Goal: Information Seeking & Learning: Learn about a topic

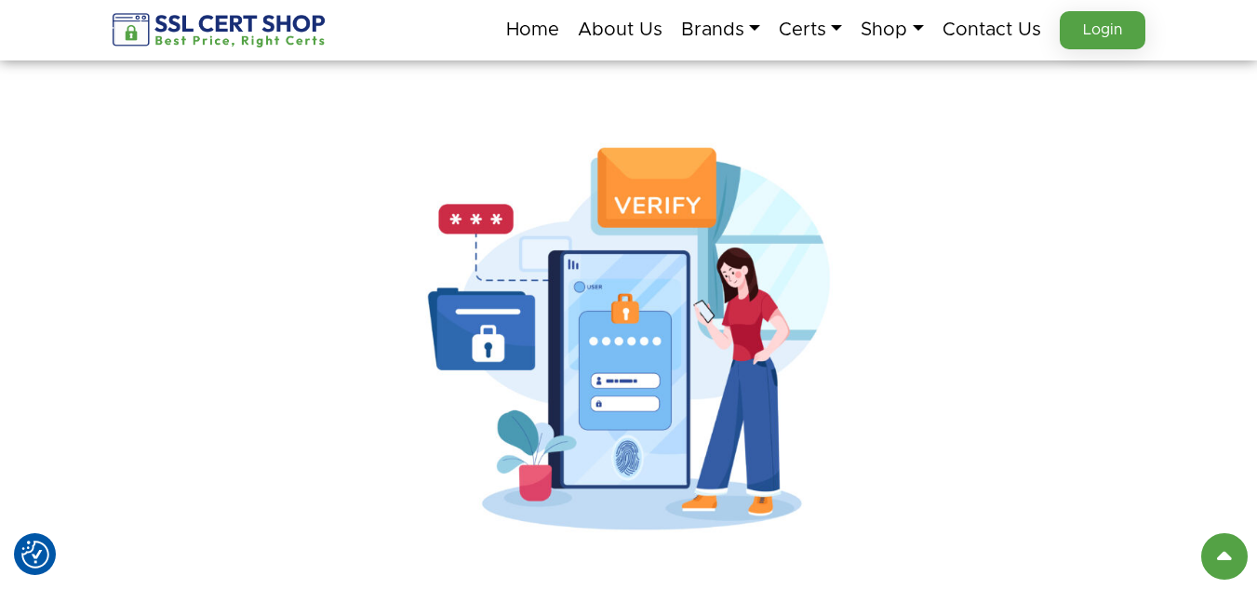
scroll to position [93, 0]
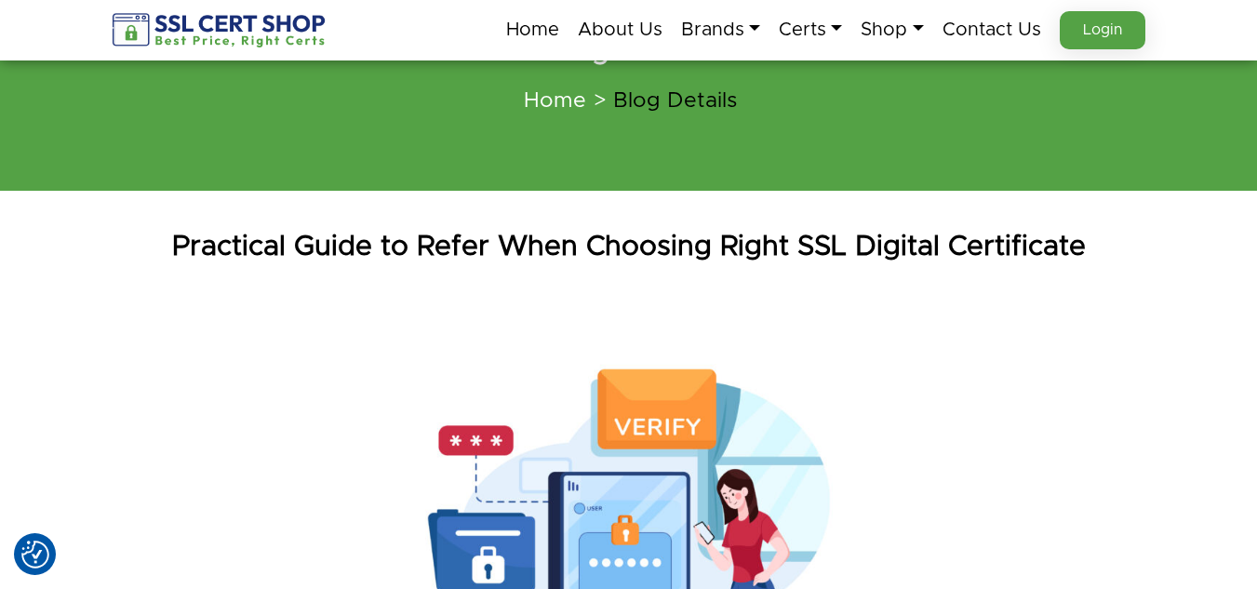
click at [636, 0] on nav "Home About Us Brands" at bounding box center [629, 30] width 1032 height 60
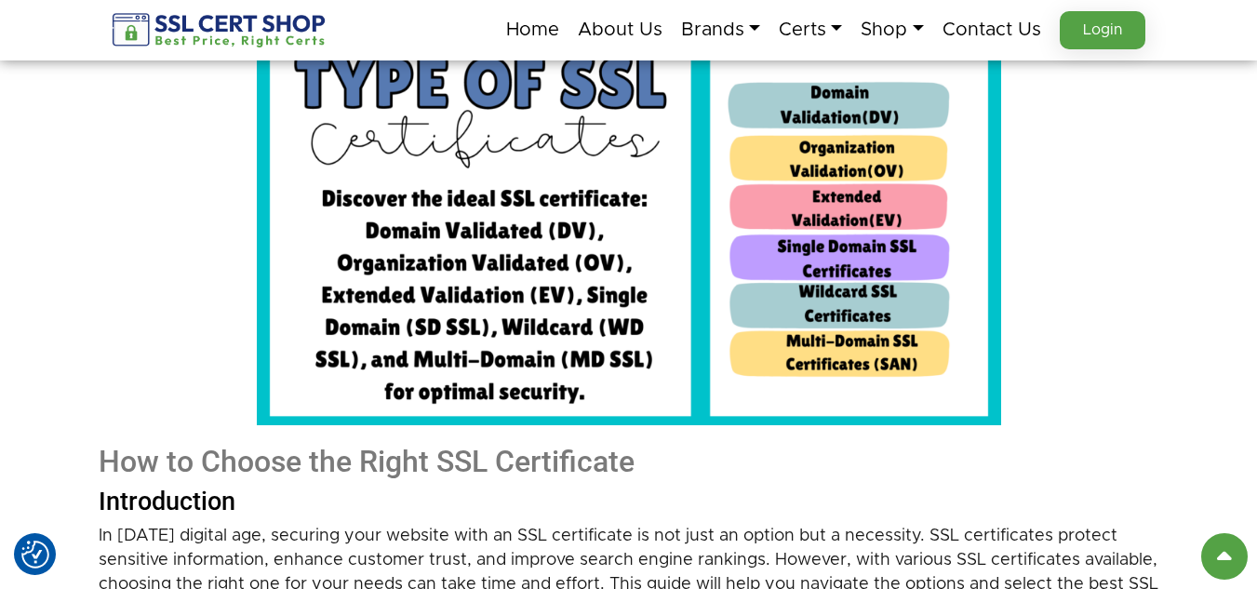
scroll to position [372, 0]
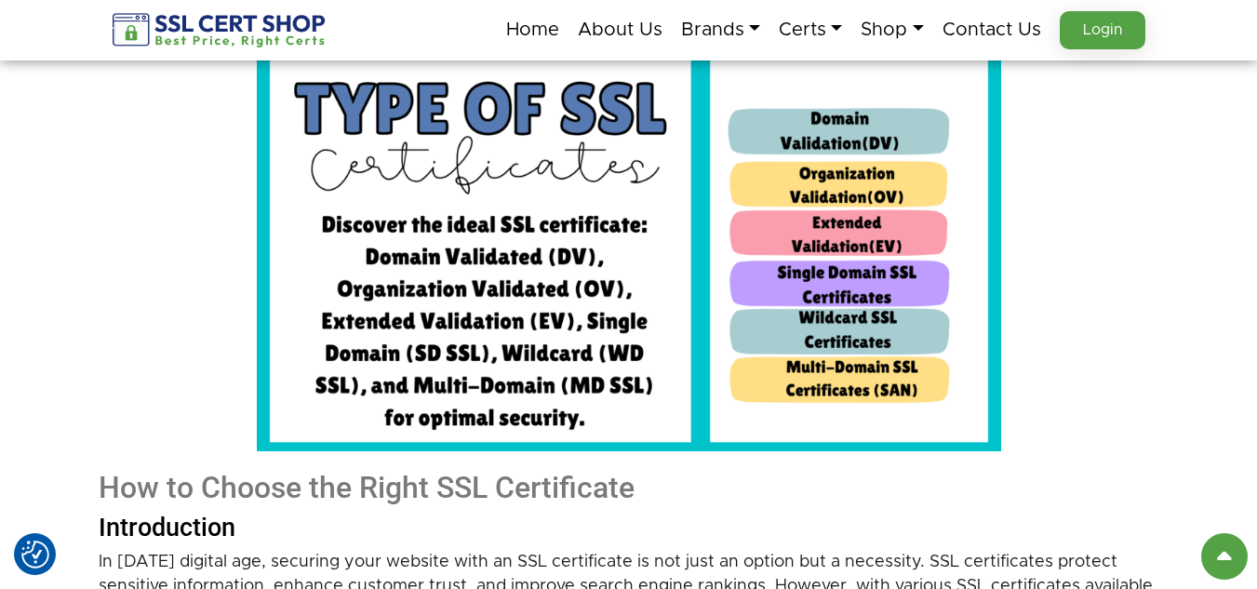
drag, startPoint x: 482, startPoint y: 228, endPoint x: 415, endPoint y: 200, distance: 72.6
click at [415, 200] on img at bounding box center [629, 242] width 744 height 419
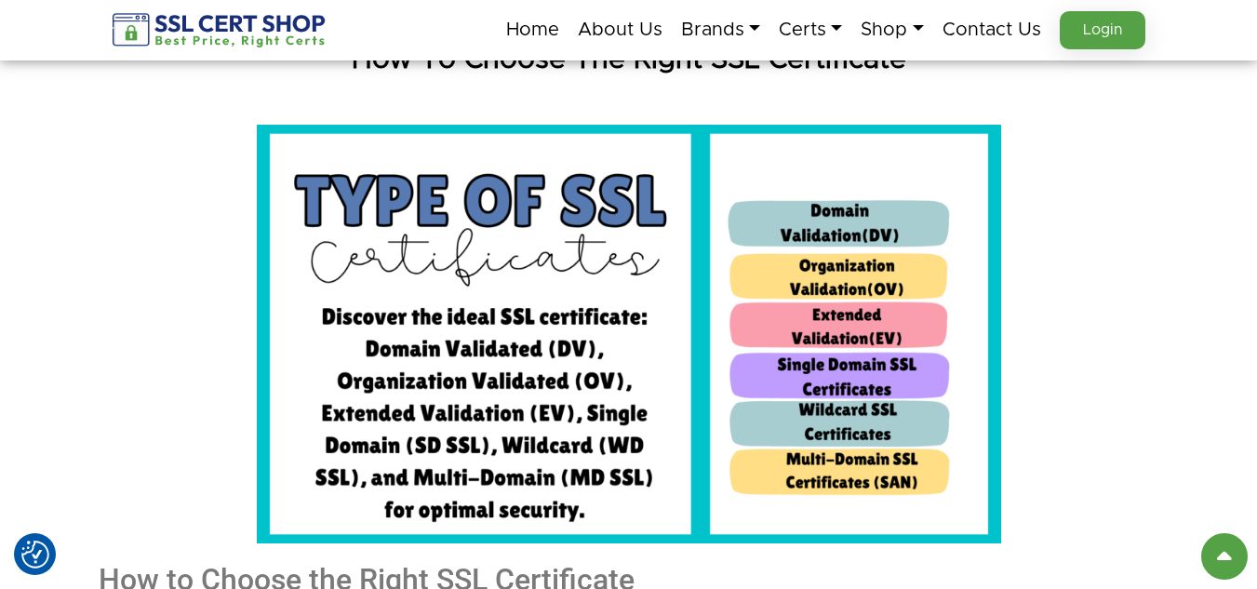
scroll to position [279, 0]
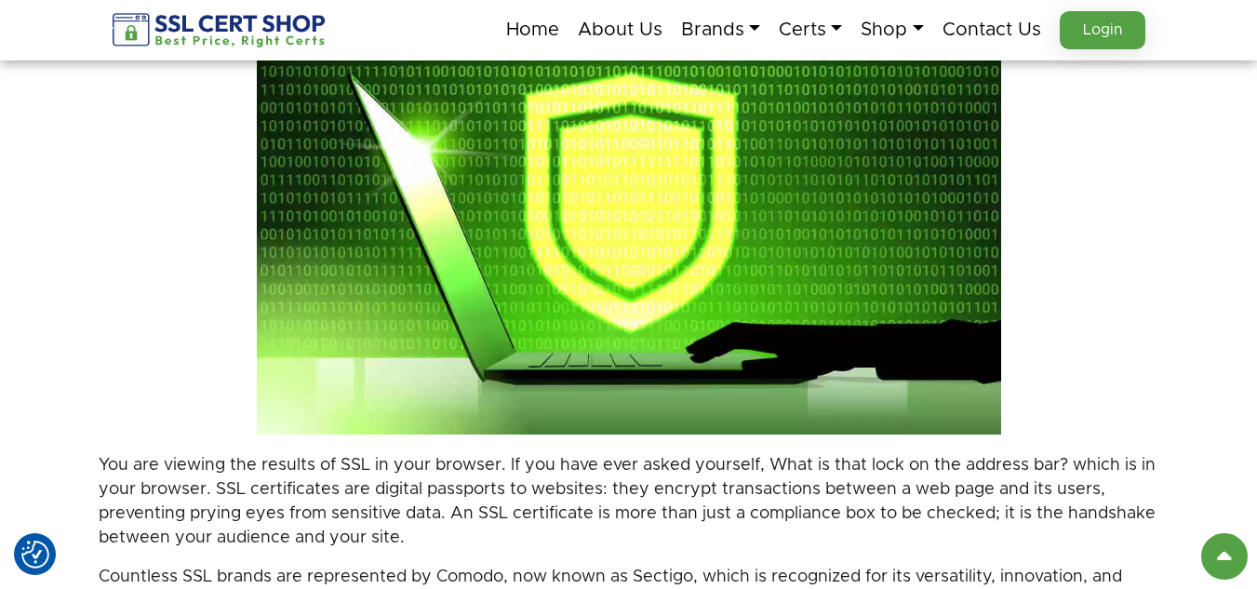
scroll to position [372, 0]
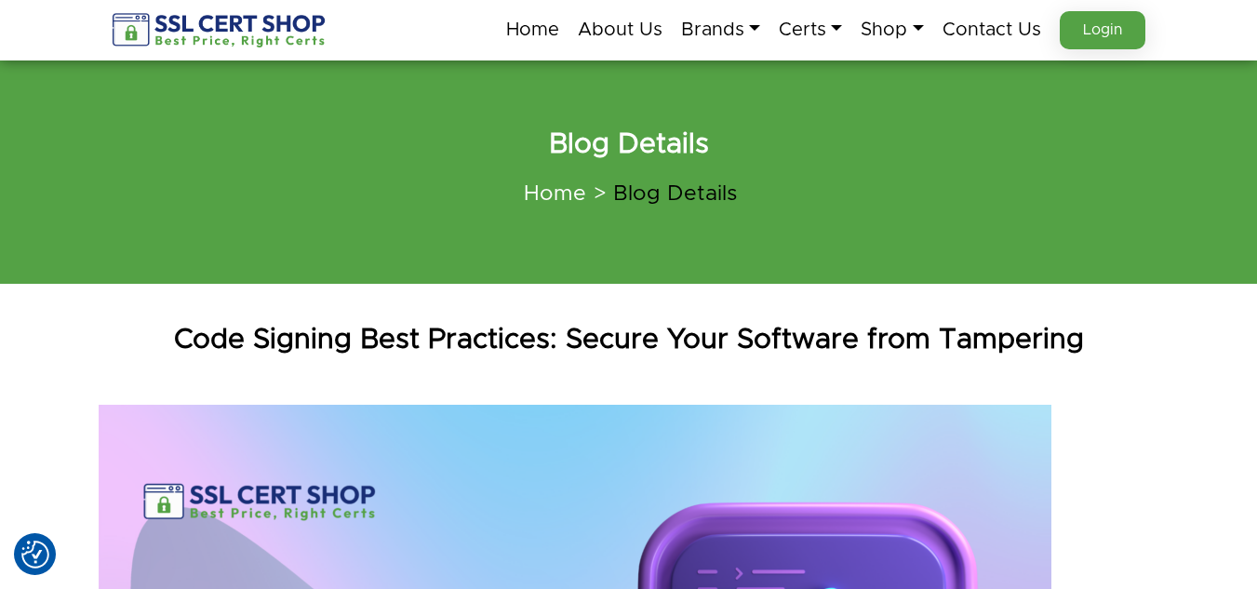
click at [1128, 359] on div "Code Signing Best Practices: Secure Your Software from Tampering" at bounding box center [629, 339] width 1060 height 93
click at [250, 188] on ol "Home Blog Details" at bounding box center [629, 194] width 1032 height 48
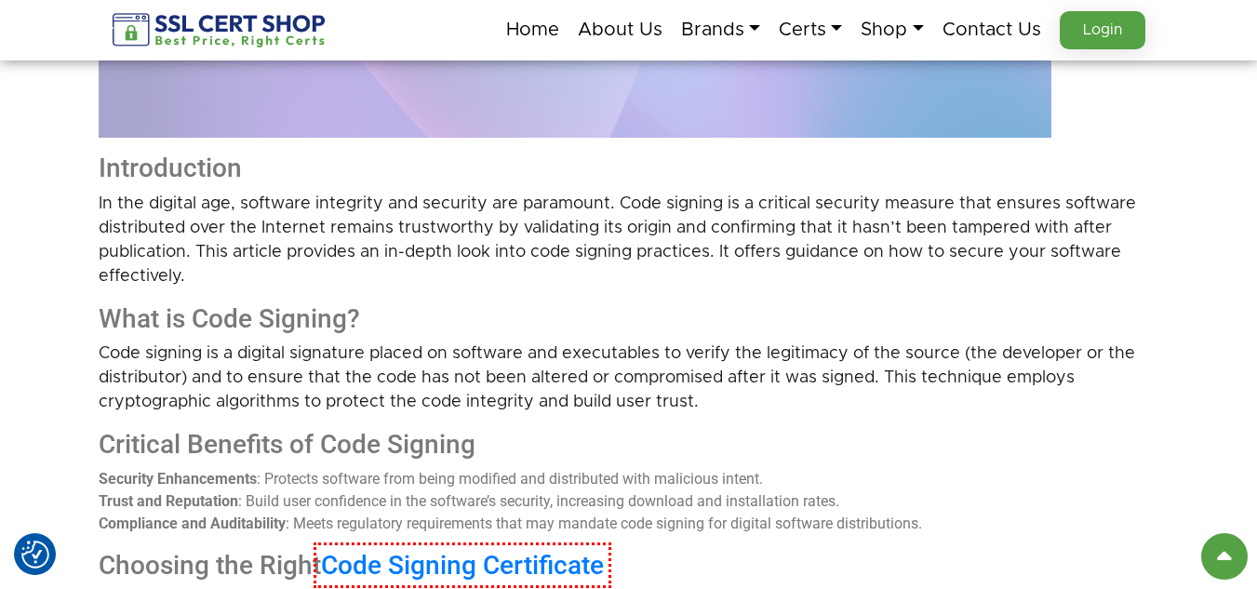
scroll to position [744, 0]
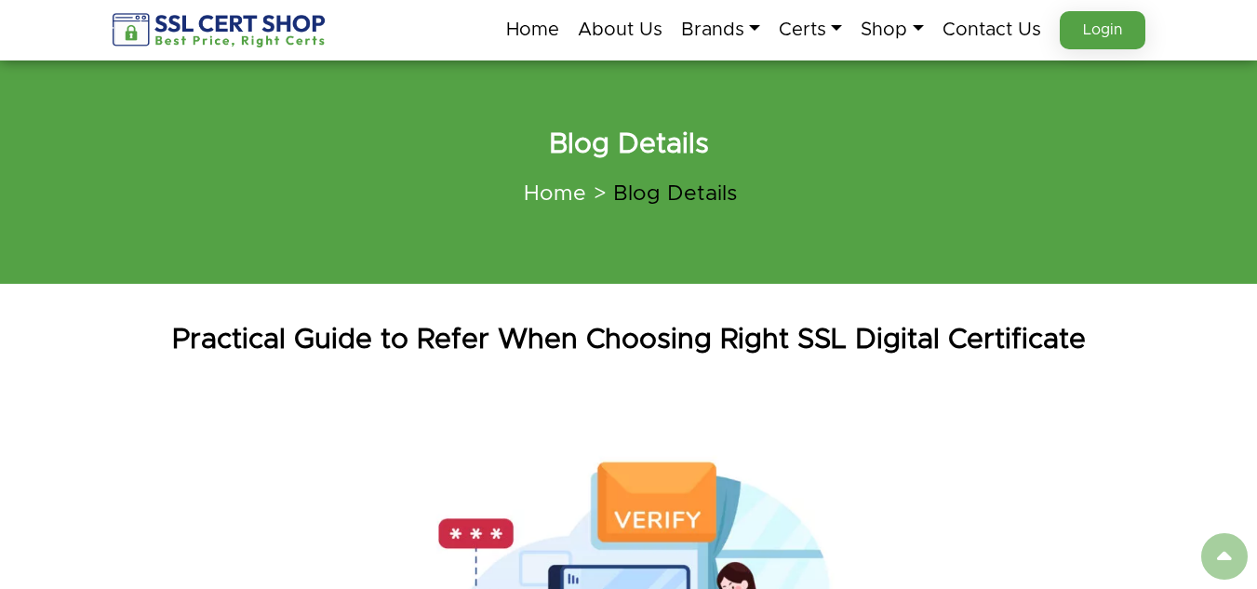
click at [312, 318] on div "Practical Guide to Refer When Choosing Right SSL Digital Certificate" at bounding box center [629, 339] width 1060 height 93
click at [317, 365] on div "Practical Guide to Refer When Choosing Right SSL Digital Certificate" at bounding box center [629, 339] width 1060 height 93
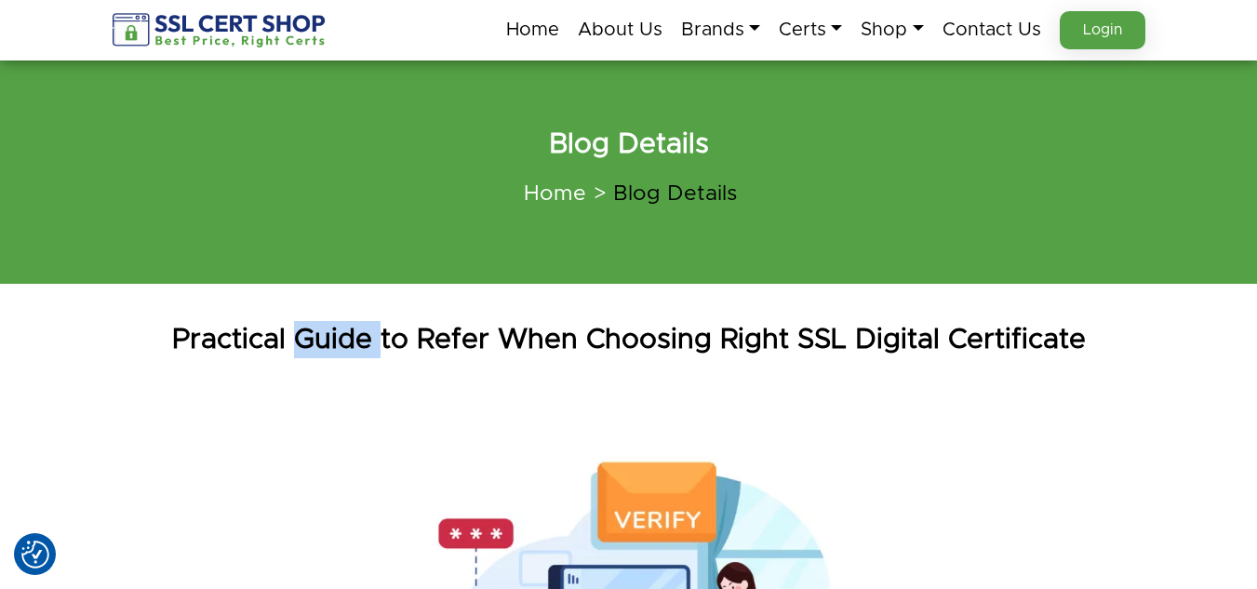
click at [333, 353] on h1 "Practical Guide to Refer When Choosing Right SSL Digital Certificate" at bounding box center [629, 339] width 1060 height 37
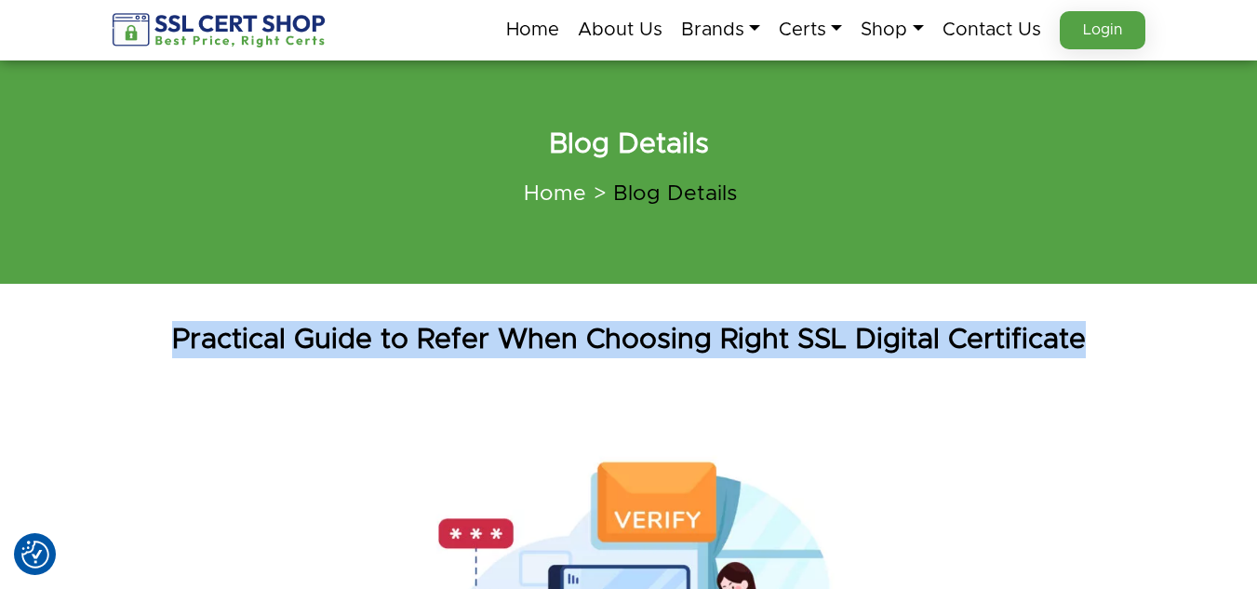
click at [333, 353] on h1 "Practical Guide to Refer When Choosing Right SSL Digital Certificate" at bounding box center [629, 339] width 1060 height 37
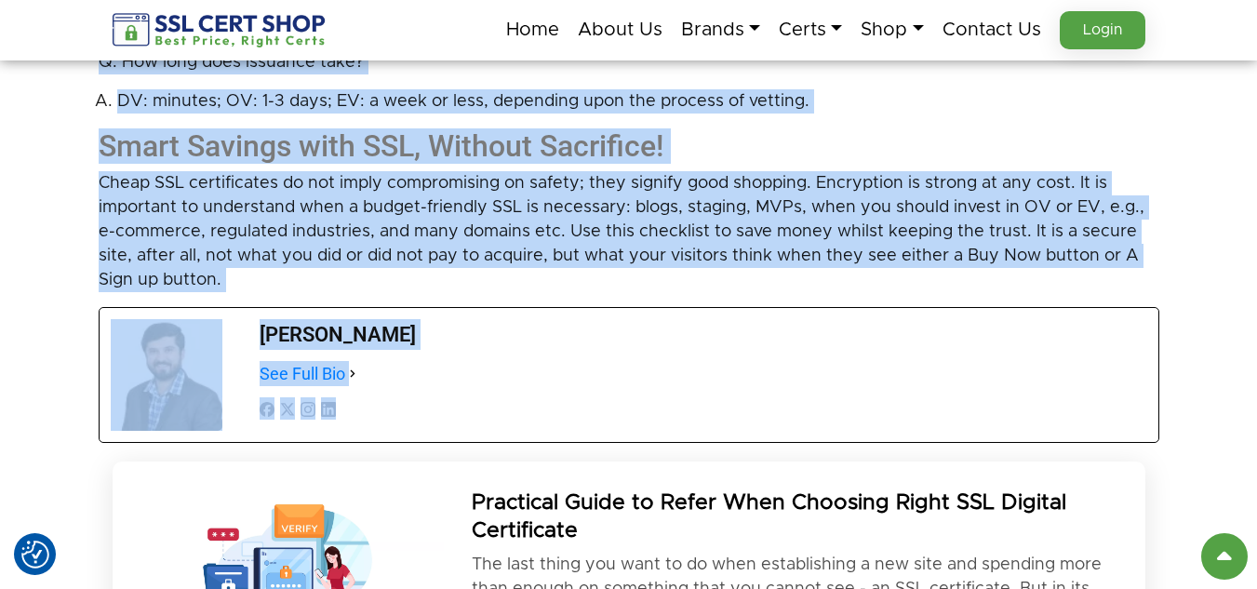
scroll to position [3814, 0]
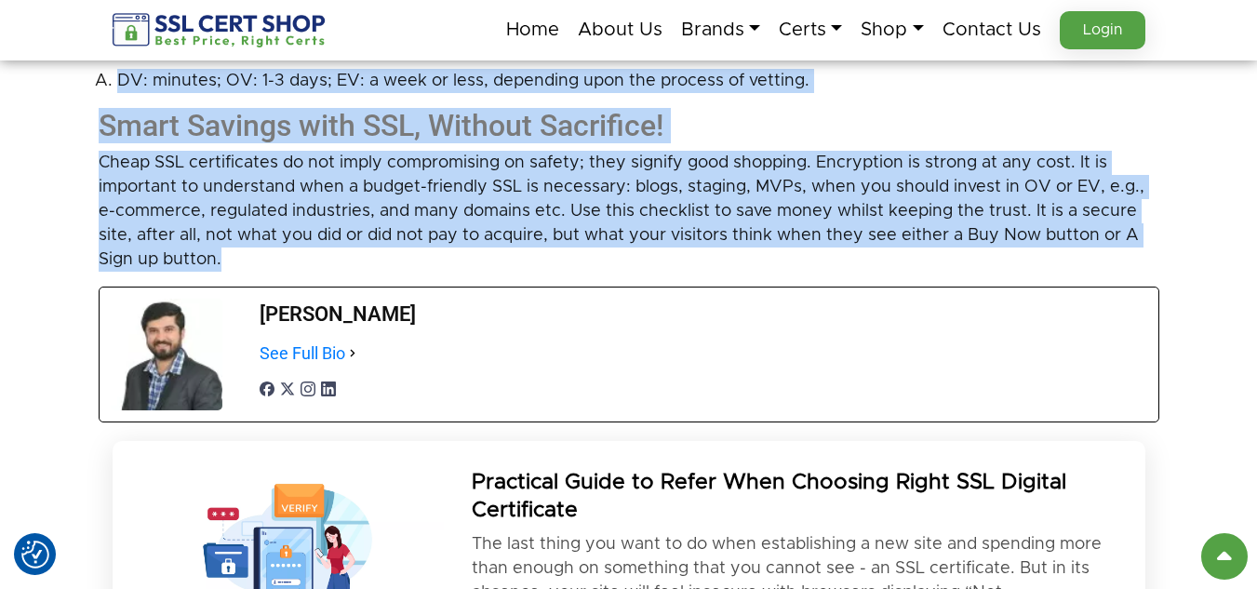
drag, startPoint x: 99, startPoint y: 277, endPoint x: 235, endPoint y: 233, distance: 143.5
copy div "The last thing you want to do when establishing a new site and spending more th…"
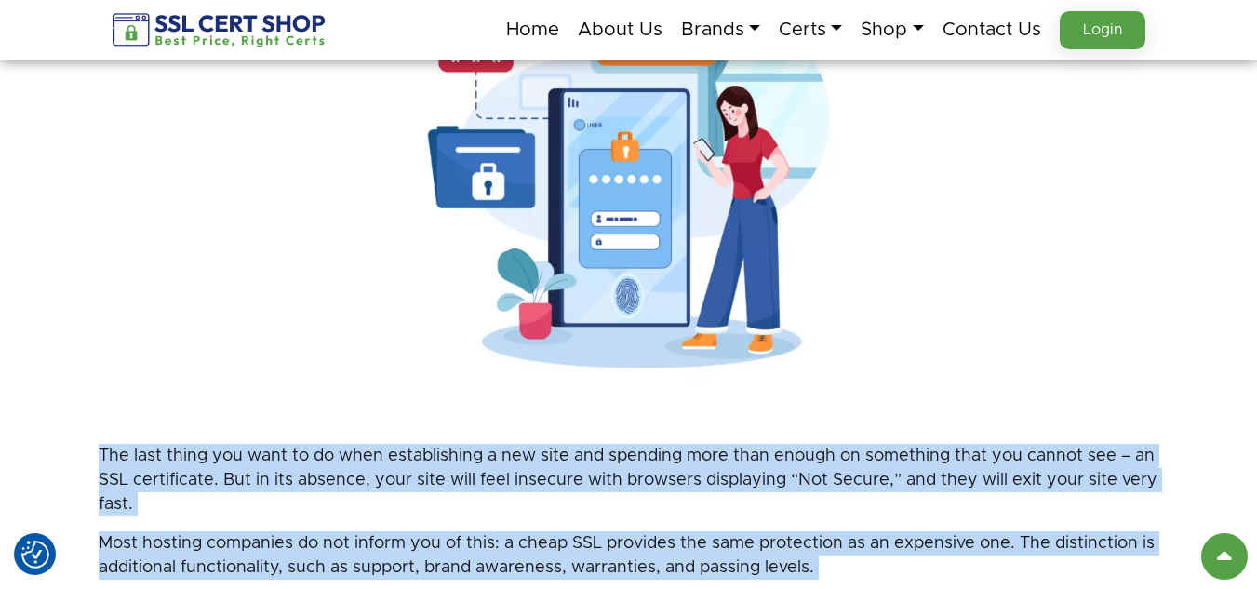
scroll to position [558, 0]
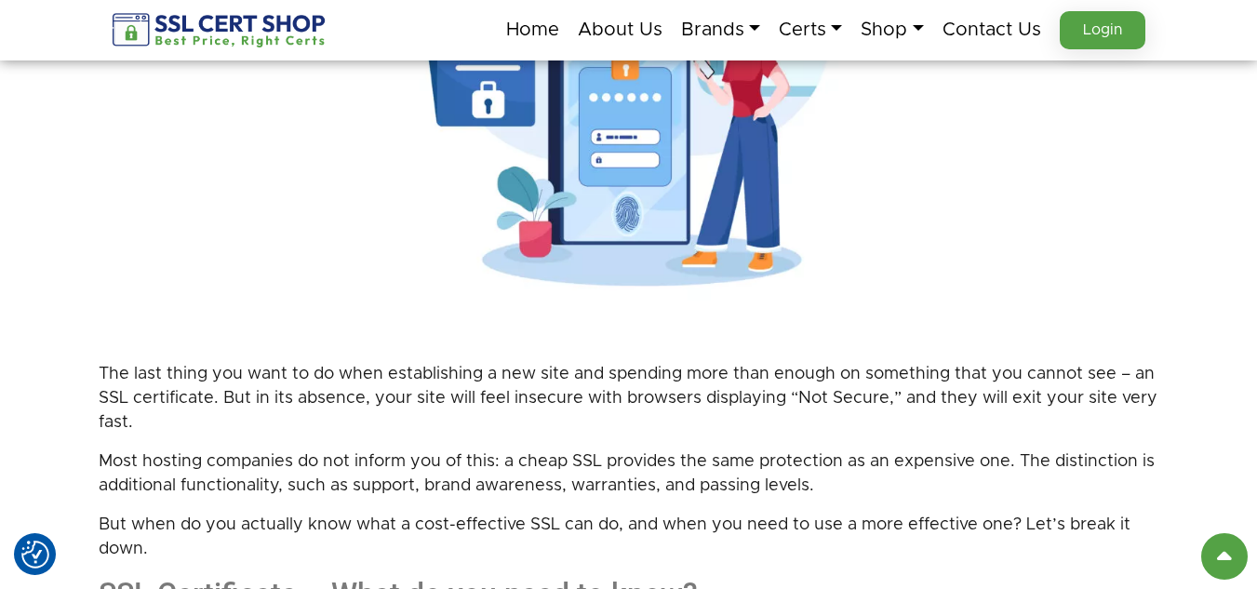
click at [156, 260] on div at bounding box center [629, 95] width 1060 height 497
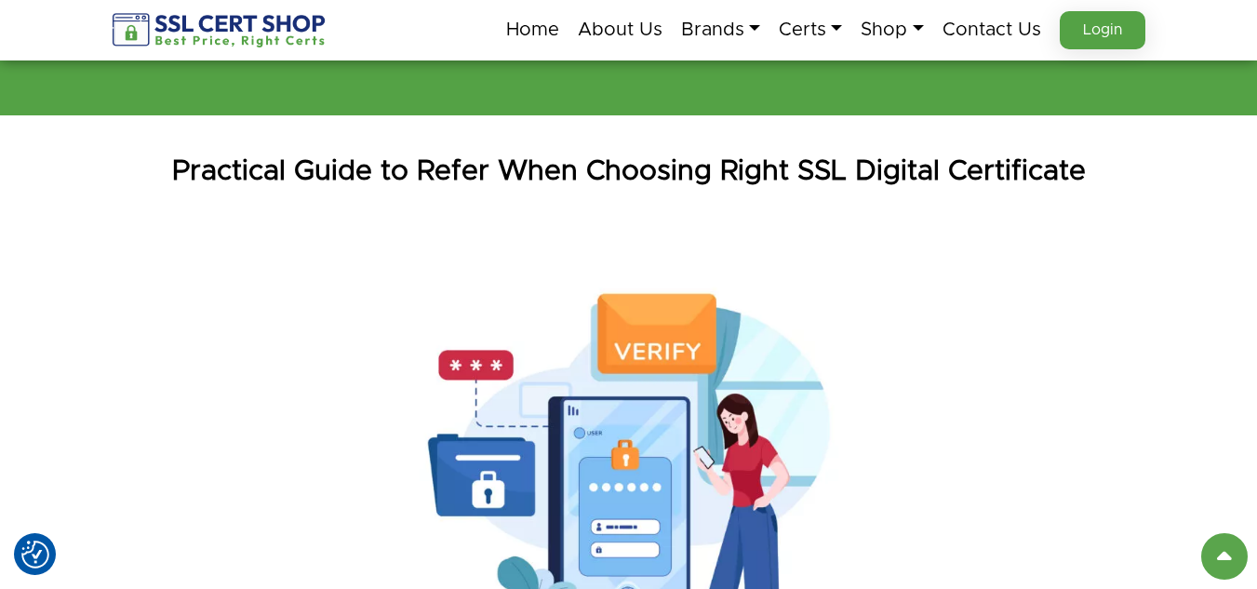
scroll to position [0, 0]
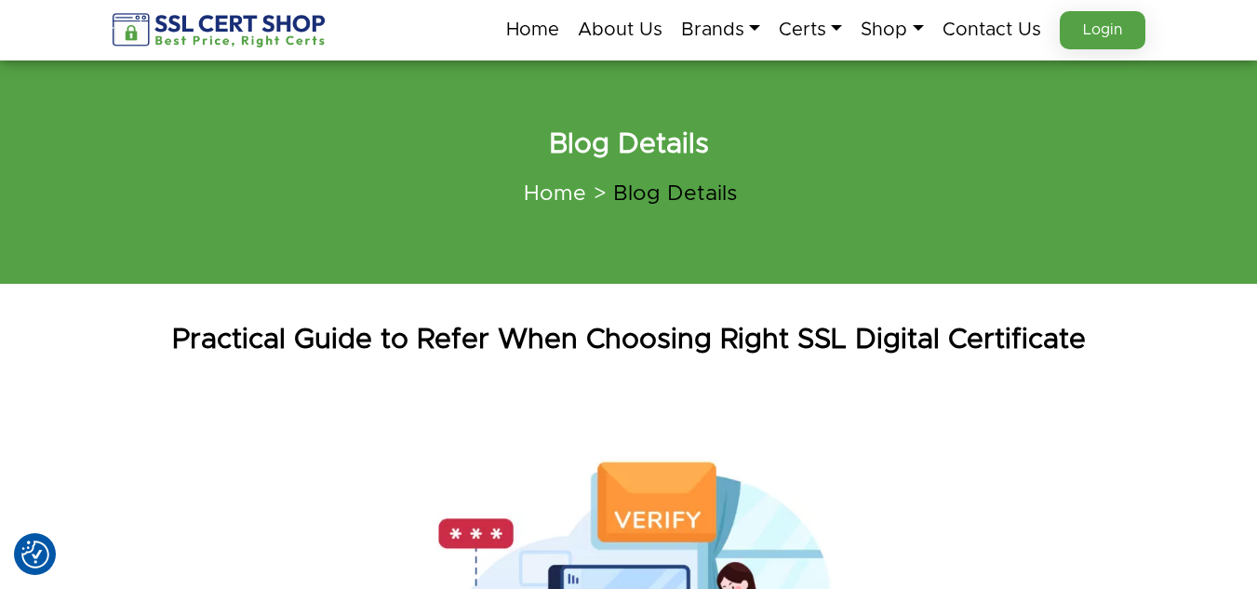
click at [572, 194] on link "Home" at bounding box center [555, 193] width 62 height 21
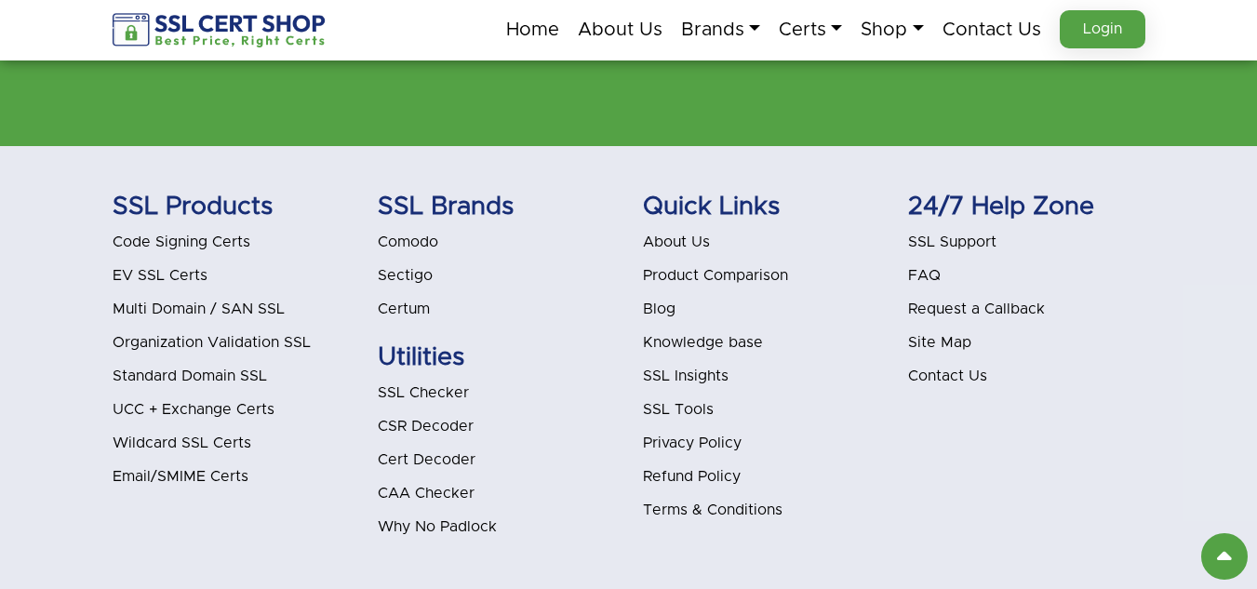
scroll to position [5920, 0]
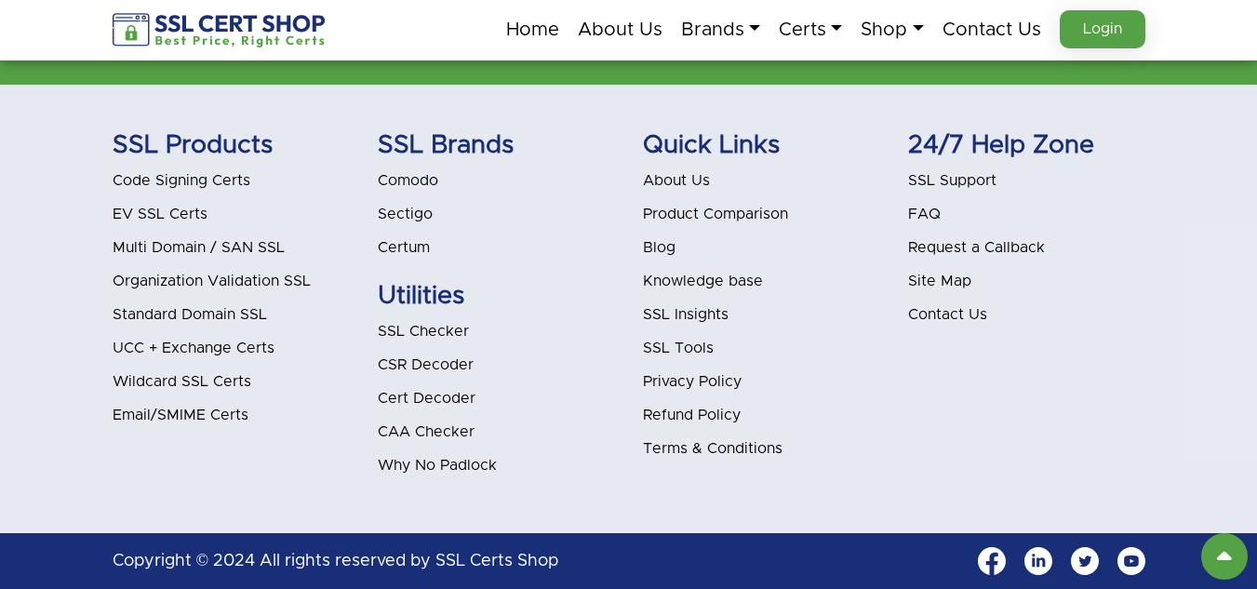
click at [655, 253] on link "Blog" at bounding box center [659, 247] width 33 height 15
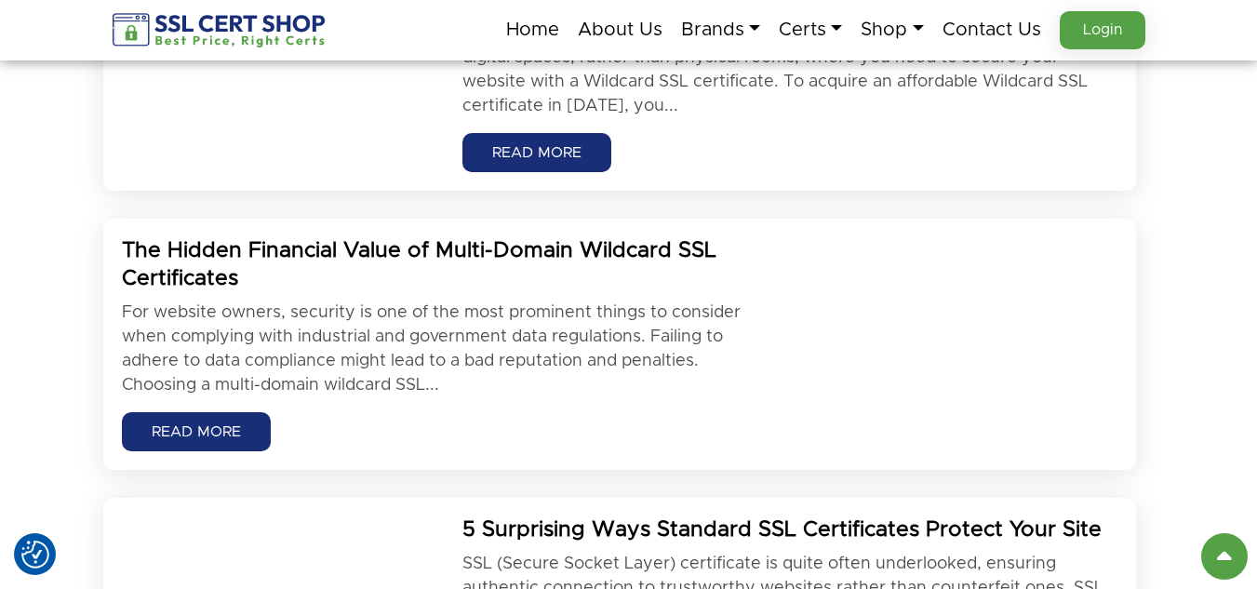
scroll to position [1674, 0]
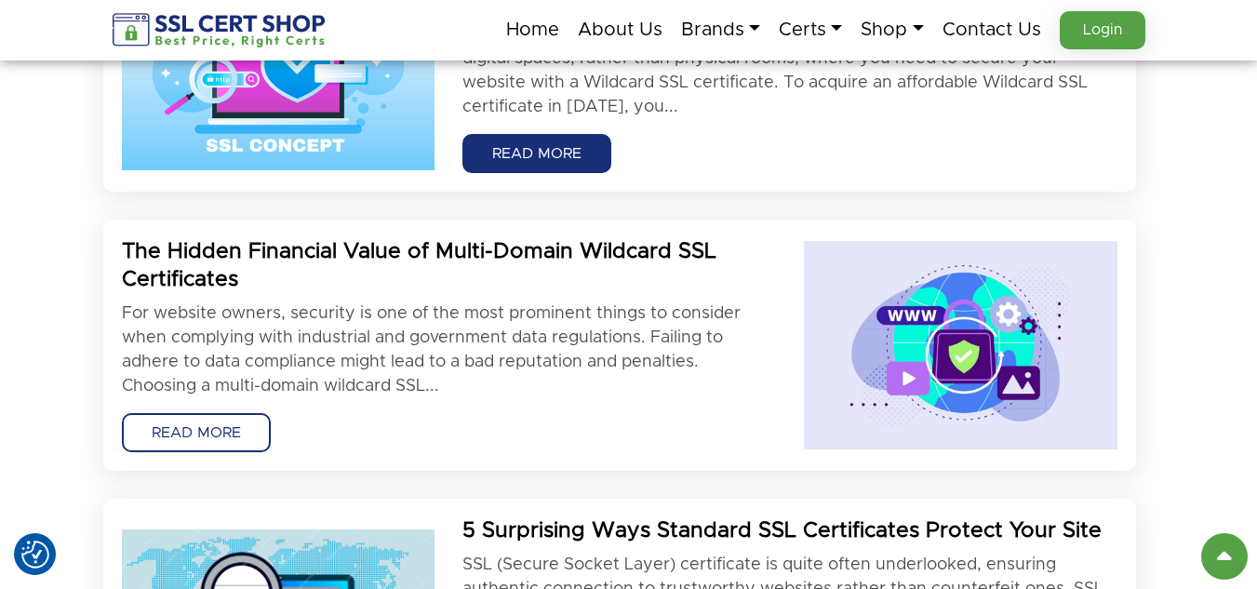
drag, startPoint x: 223, startPoint y: 412, endPoint x: 145, endPoint y: 432, distance: 80.5
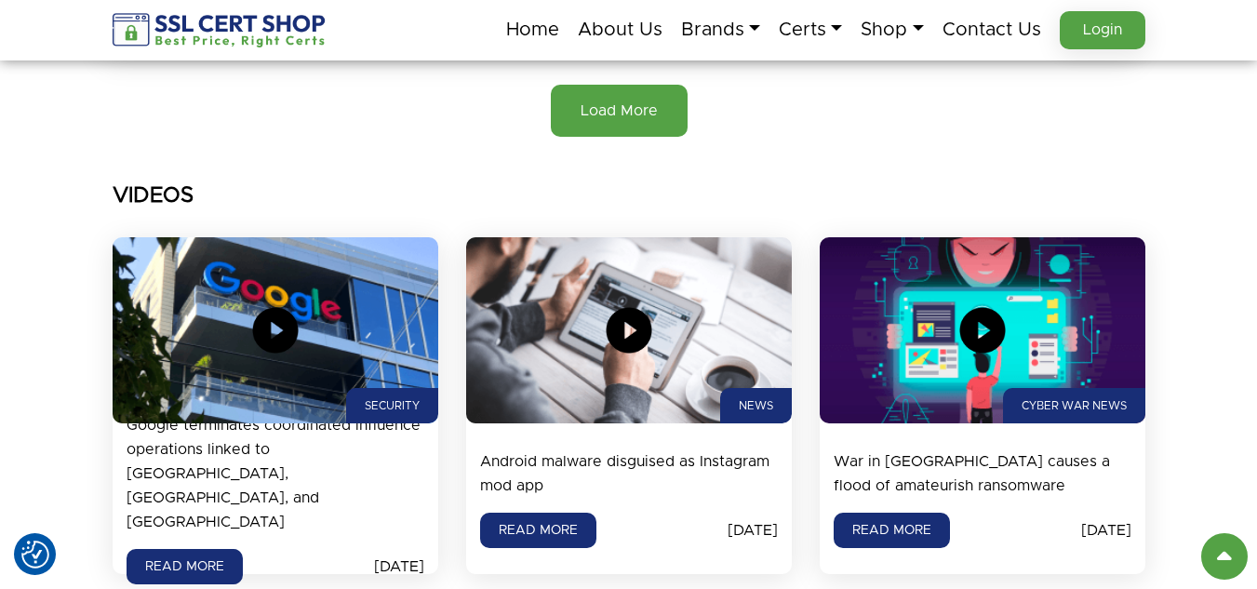
scroll to position [2232, 0]
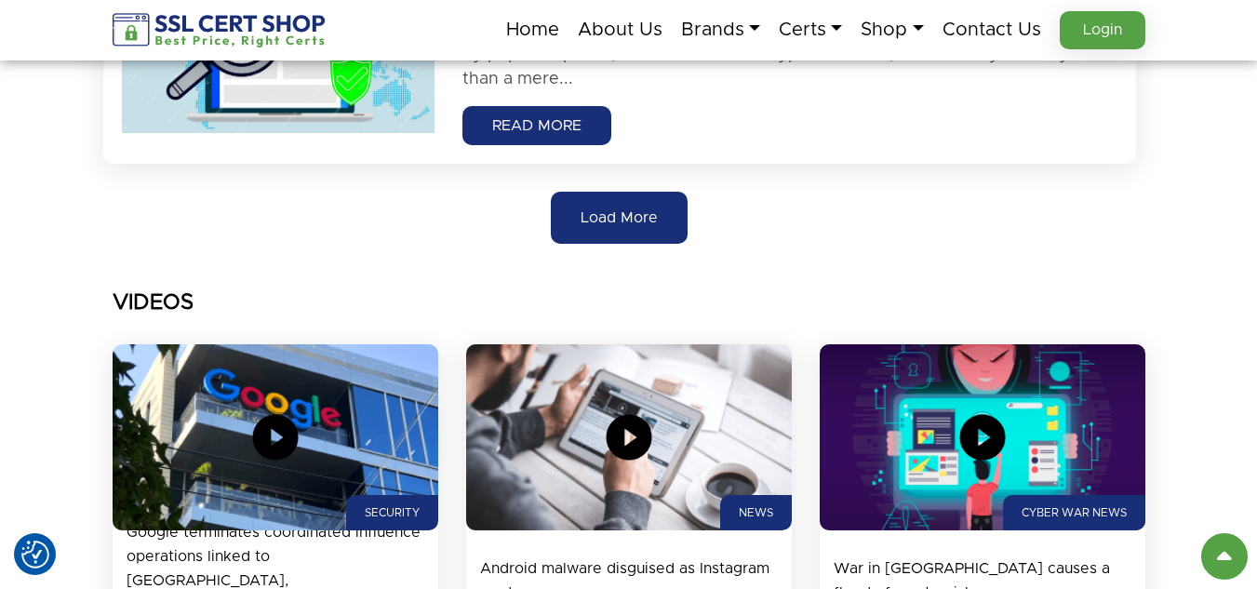
click at [583, 229] on span "Load More" at bounding box center [618, 217] width 77 height 22
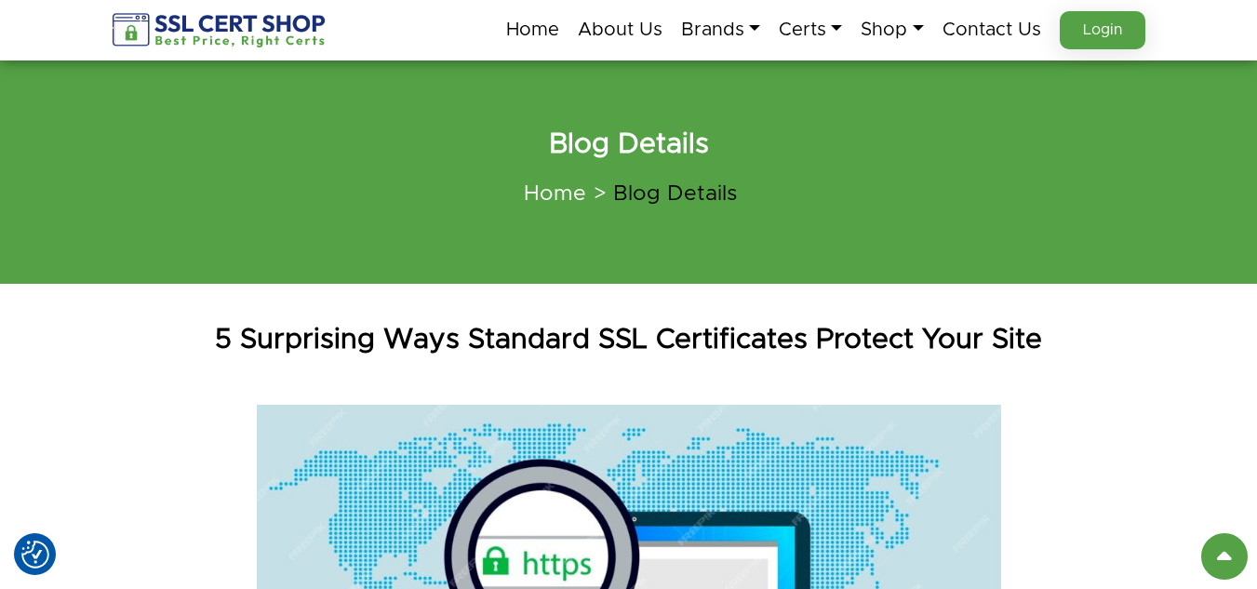
click at [497, 312] on div "5 Surprising Ways Standard SSL Certificates Protect Your Site" at bounding box center [629, 339] width 1060 height 93
click at [495, 337] on h1 "5 Surprising Ways Standard SSL Certificates Protect Your Site" at bounding box center [629, 339] width 1060 height 37
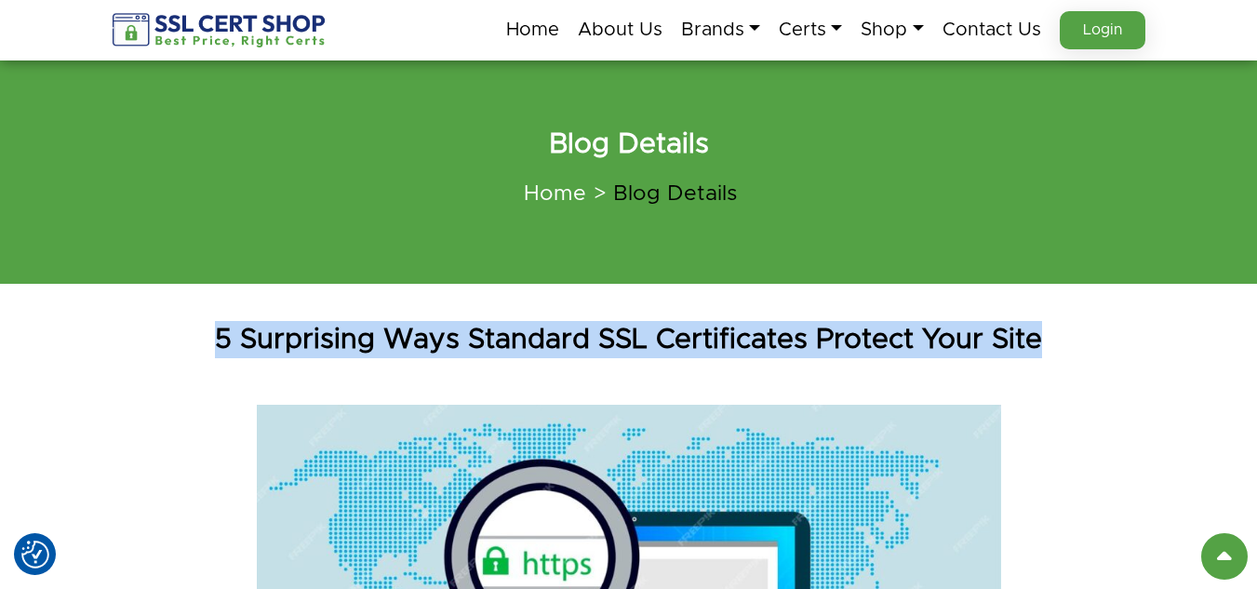
click at [495, 337] on h1 "5 Surprising Ways Standard SSL Certificates Protect Your Site" at bounding box center [629, 339] width 1060 height 37
copy div "5 Surprising Ways Standard SSL Certificates Protect Your Site"
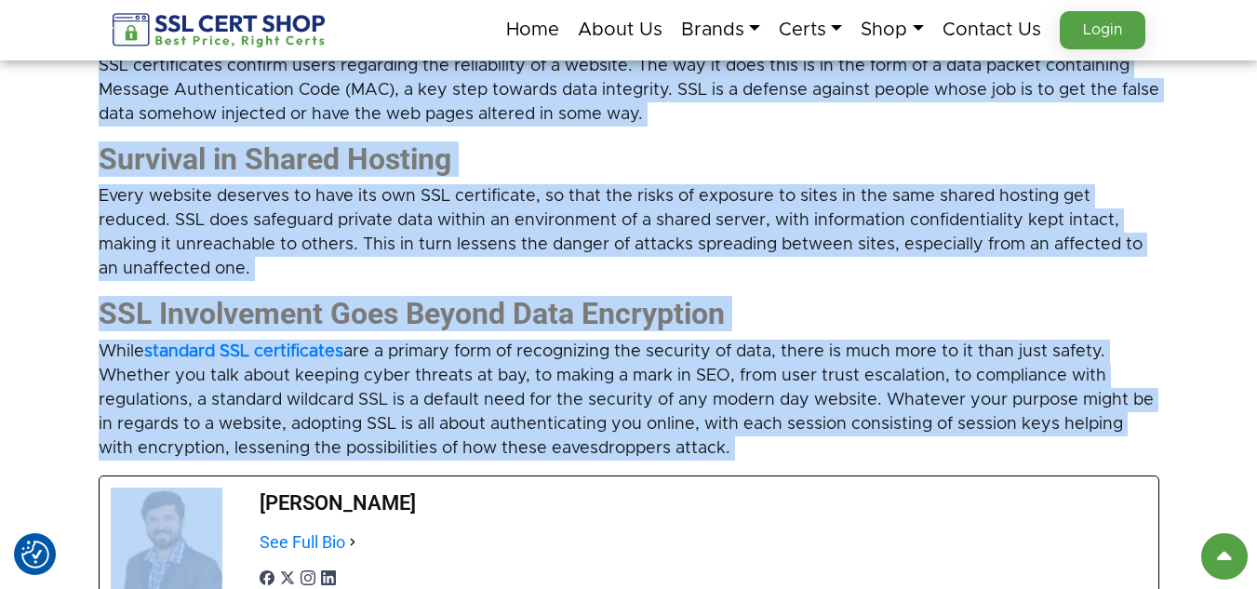
scroll to position [1488, 0]
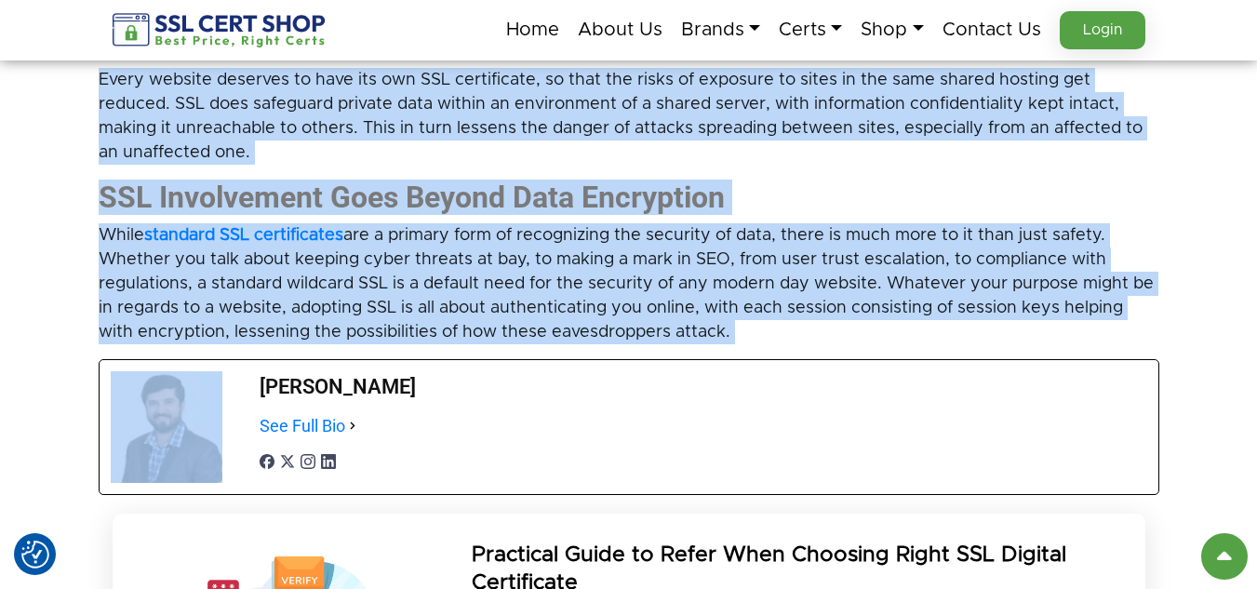
drag, startPoint x: 87, startPoint y: 258, endPoint x: 777, endPoint y: 325, distance: 693.4
copy div "SSL (Secure Socket Layer) certificate is quite often underlooked, ensuring auth…"
click at [112, 196] on strong "SSL Involvement Goes Beyond Data Encryption" at bounding box center [412, 197] width 626 height 35
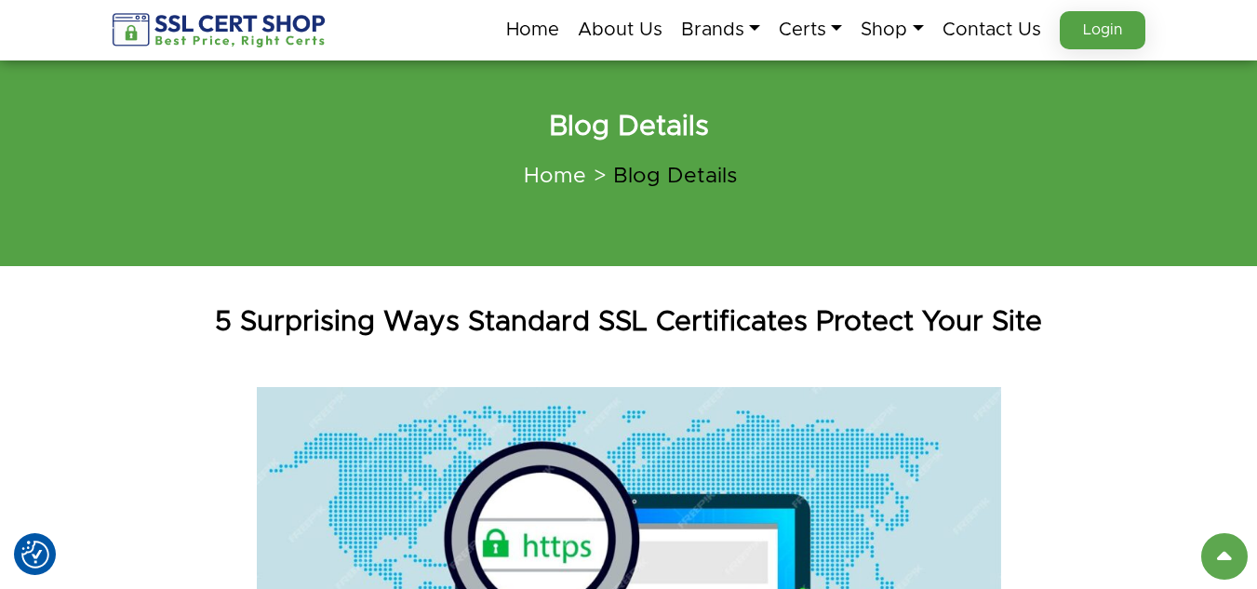
scroll to position [0, 0]
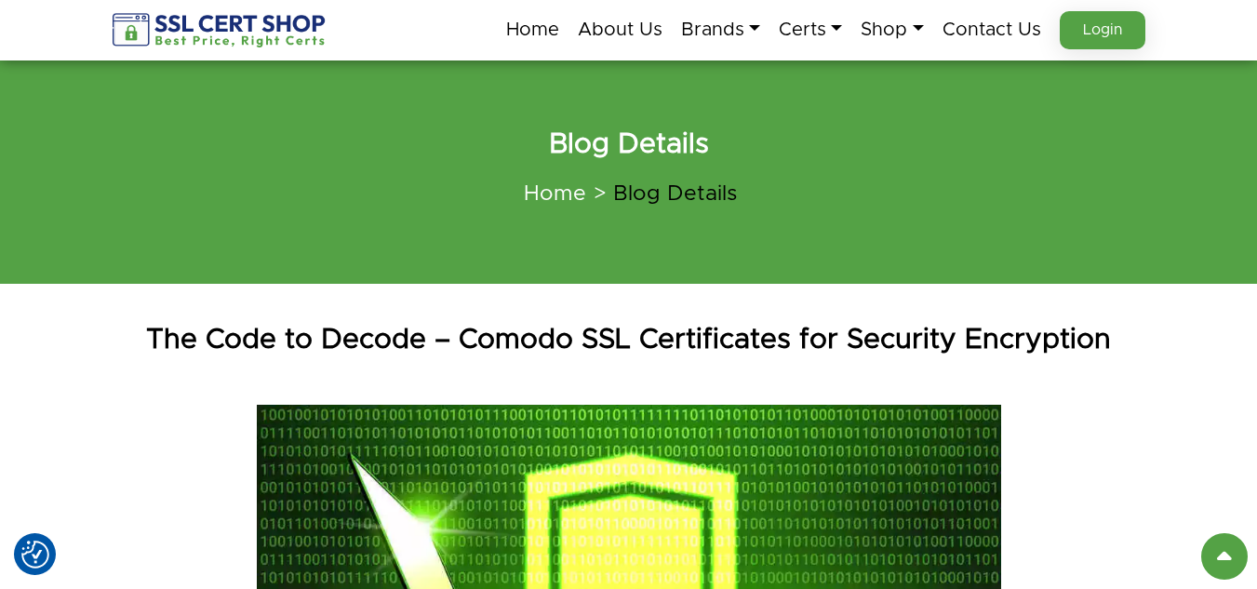
click at [412, 340] on h1 "The Code to Decode – Comodo SSL Certificates for Security Encryption" at bounding box center [629, 339] width 1060 height 37
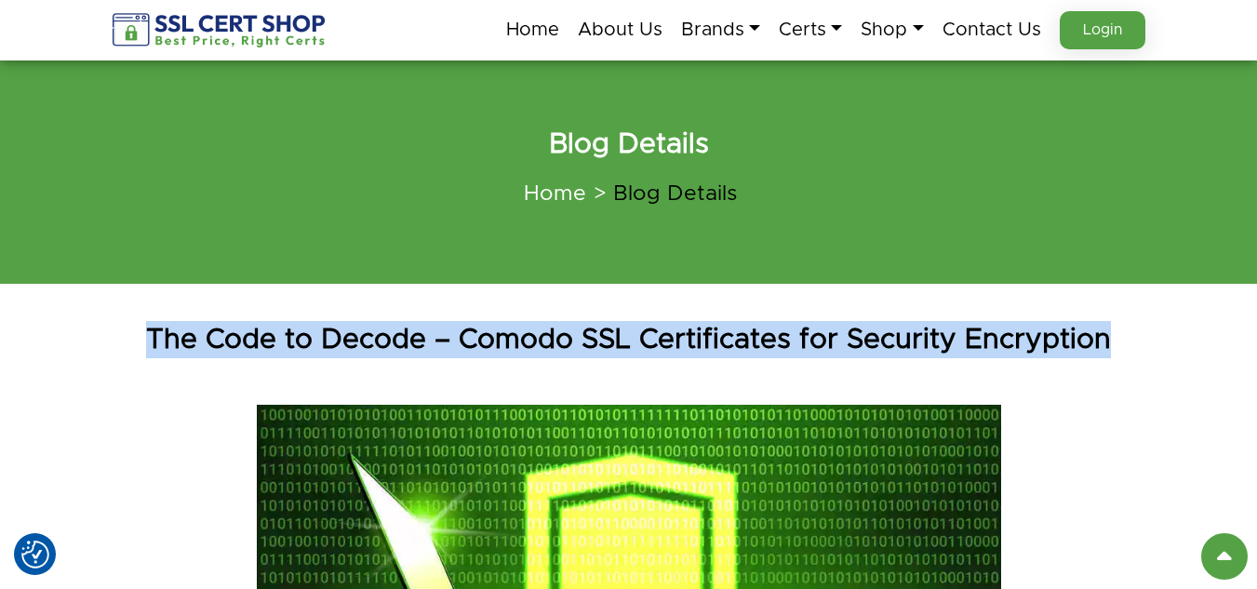
click at [412, 340] on h1 "The Code to Decode – Comodo SSL Certificates for Security Encryption" at bounding box center [629, 339] width 1060 height 37
copy div "The Code to Decode – Comodo SSL Certificates for Security Encryption"
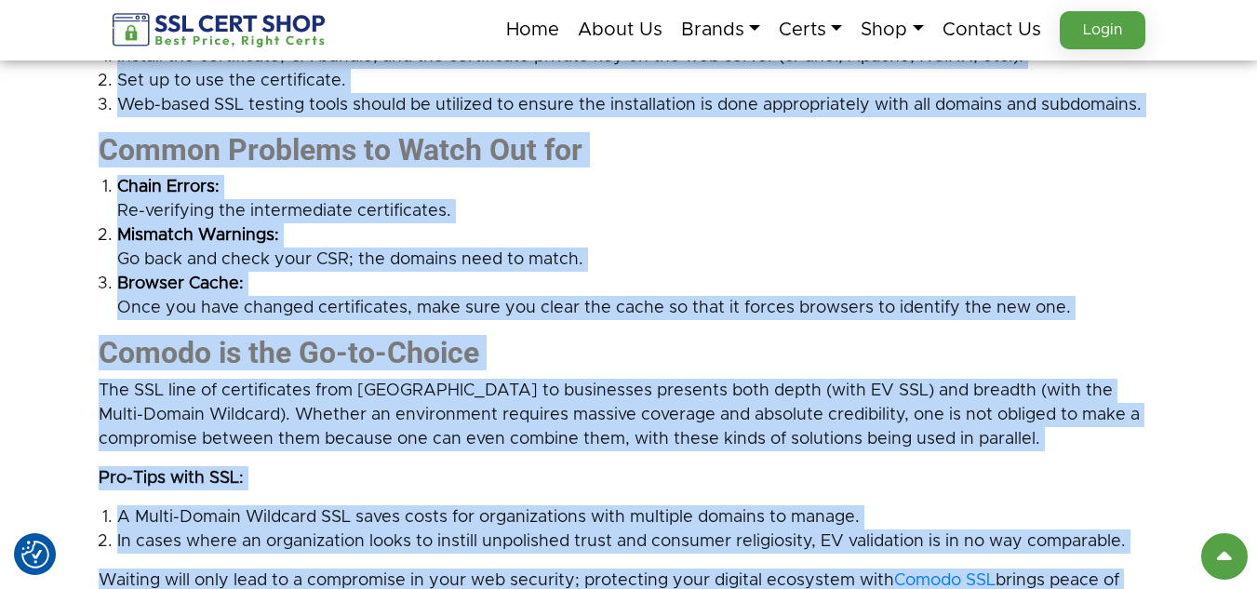
scroll to position [2790, 0]
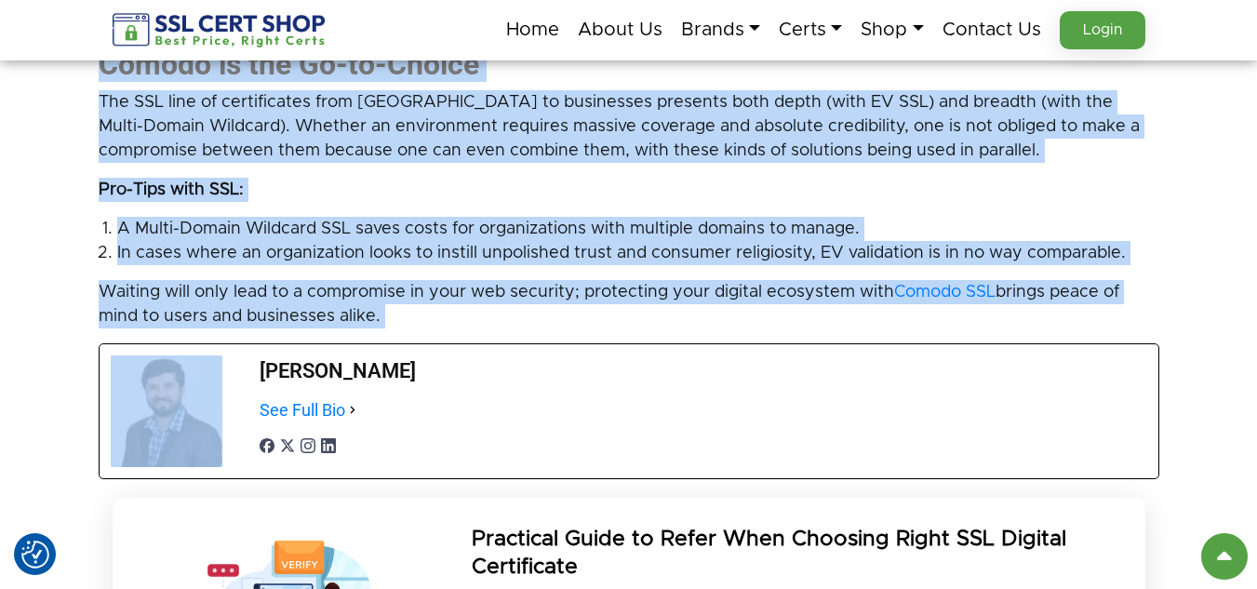
drag, startPoint x: 87, startPoint y: 193, endPoint x: 440, endPoint y: 309, distance: 372.1
copy div "You are viewing the results of SSL in your browser. If you have ever asked your…"
click at [381, 236] on li "A Multi-Domain Wildcard SSL saves costs for organizations with multiple domains…" at bounding box center [638, 229] width 1042 height 24
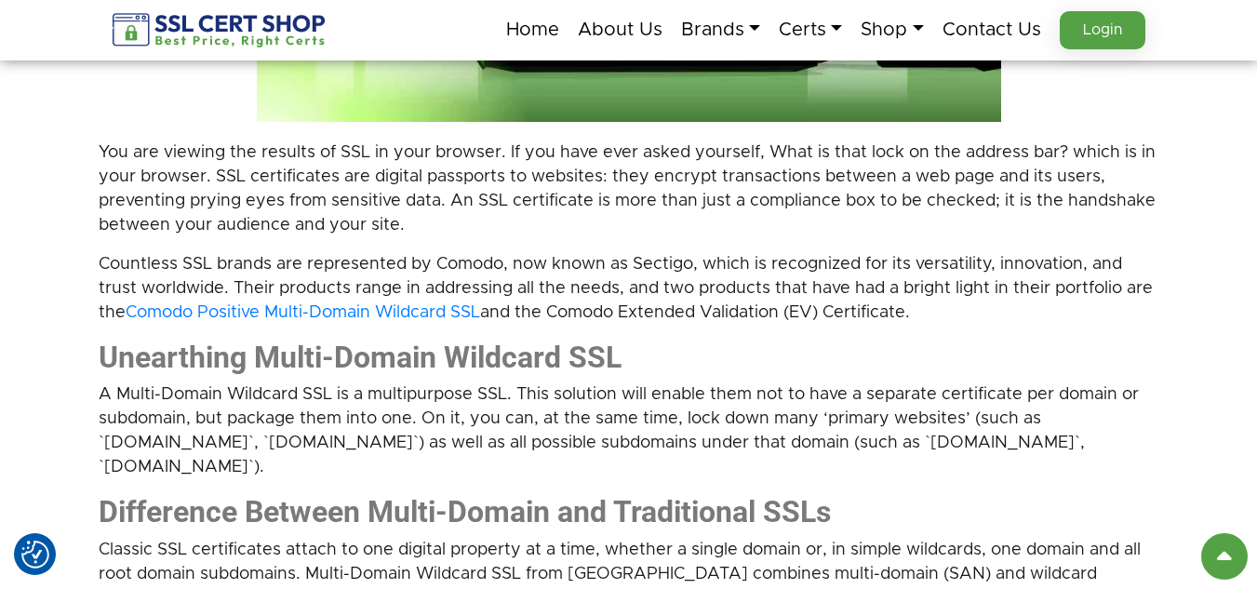
scroll to position [744, 0]
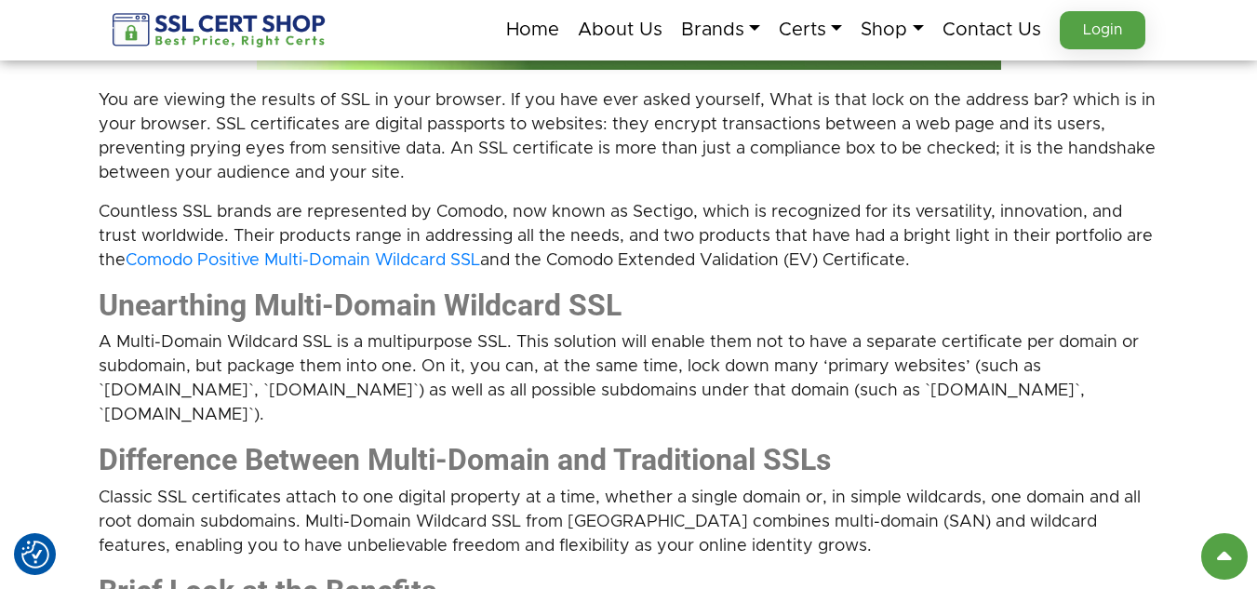
click at [592, 413] on p "A Multi-Domain Wildcard SSL is a multipurpose SSL. This solution will enable th…" at bounding box center [629, 378] width 1060 height 97
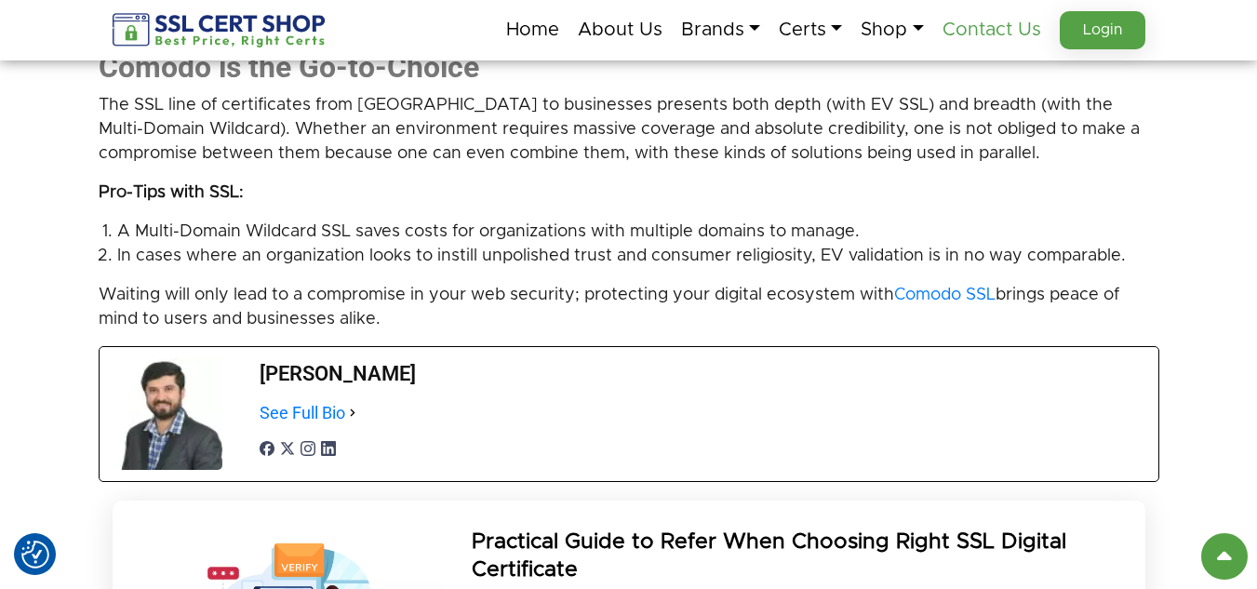
scroll to position [3300, 0]
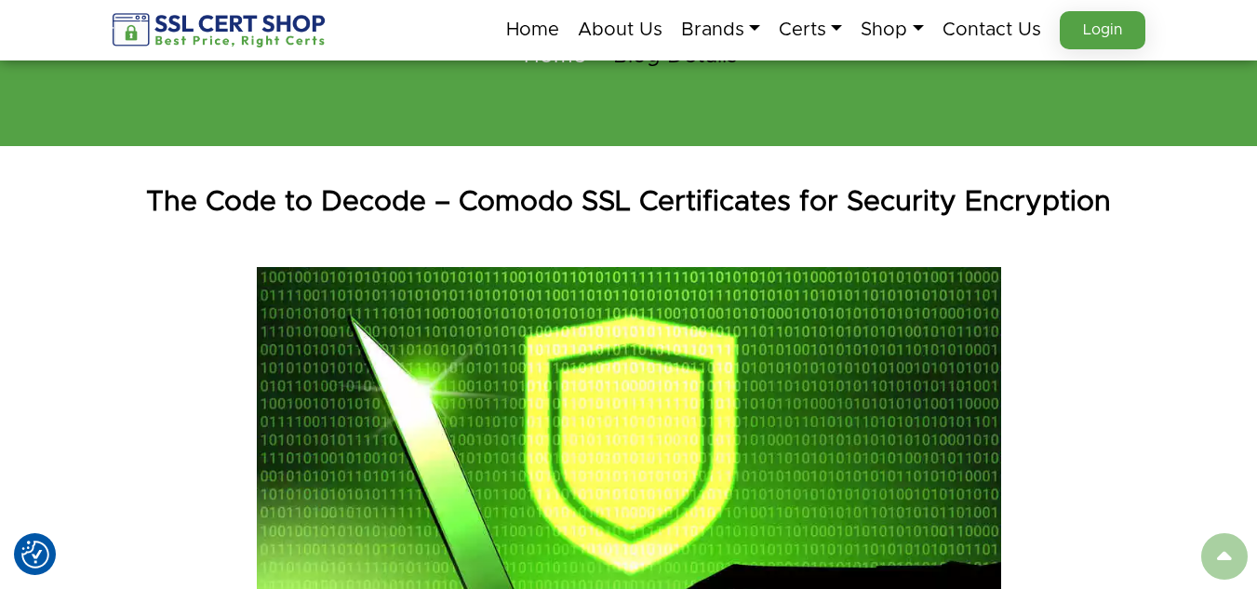
click at [181, 319] on div at bounding box center [629, 471] width 1060 height 409
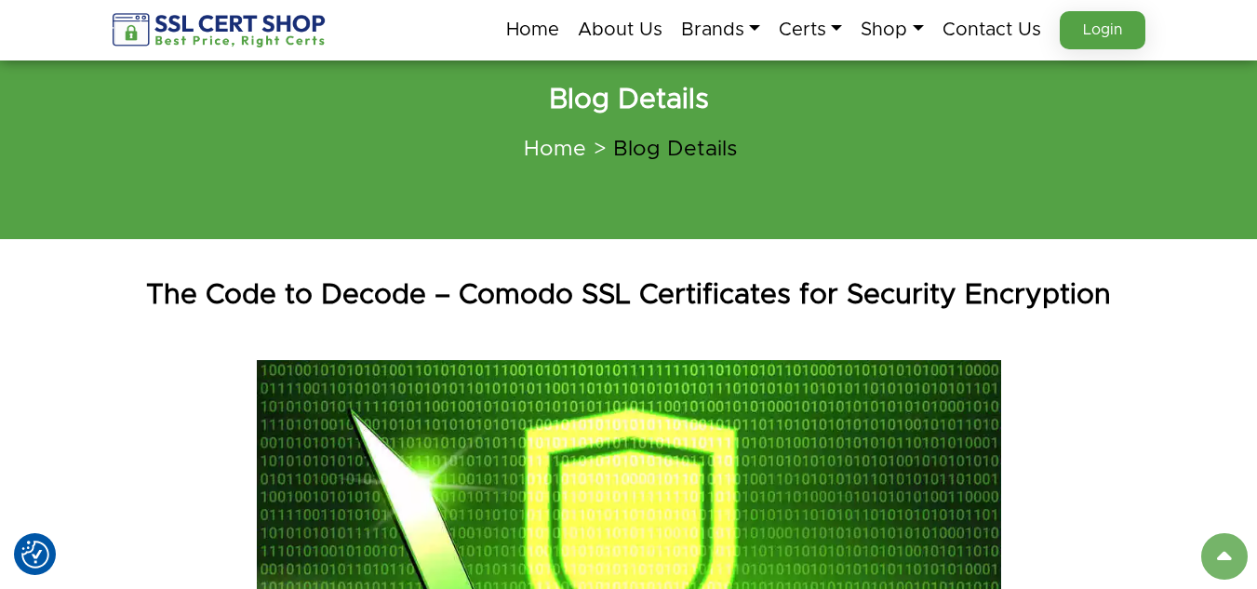
scroll to position [0, 0]
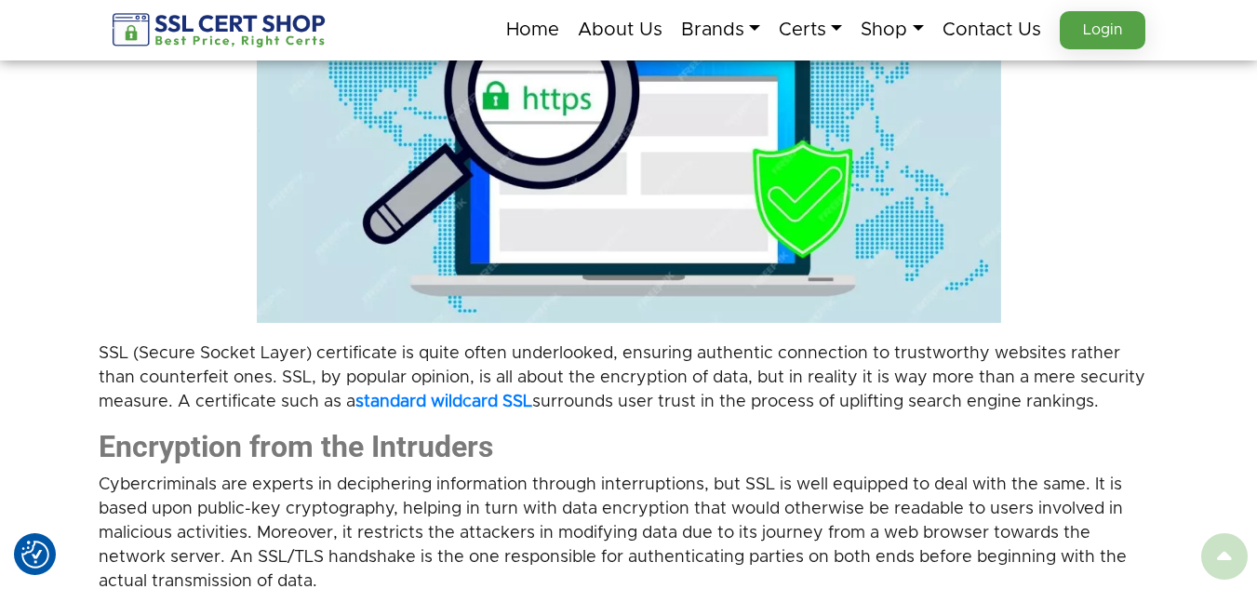
scroll to position [651, 0]
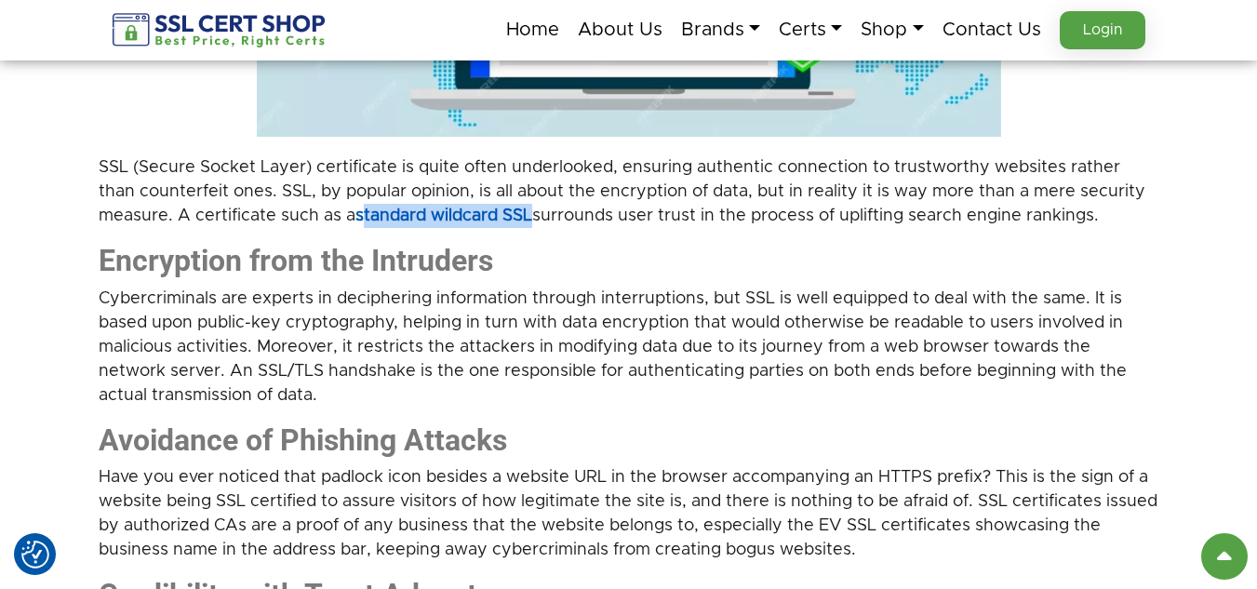
drag, startPoint x: 539, startPoint y: 213, endPoint x: 363, endPoint y: 215, distance: 175.8
click at [363, 215] on p "SSL (Secure Socket Layer) certificate is quite often underlooked, ensuring auth…" at bounding box center [629, 191] width 1060 height 73
copy strong "standard wildcard SSL"
click at [593, 290] on p "Cybercriminals are experts in deciphering information through interruptions, bu…" at bounding box center [629, 346] width 1060 height 121
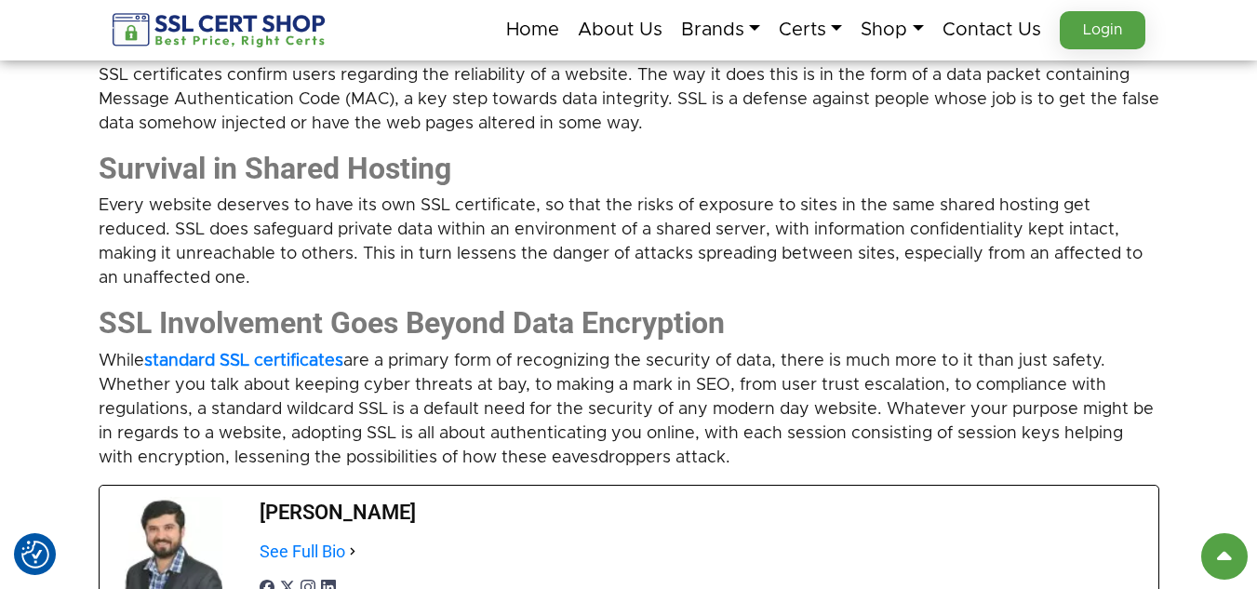
scroll to position [1395, 0]
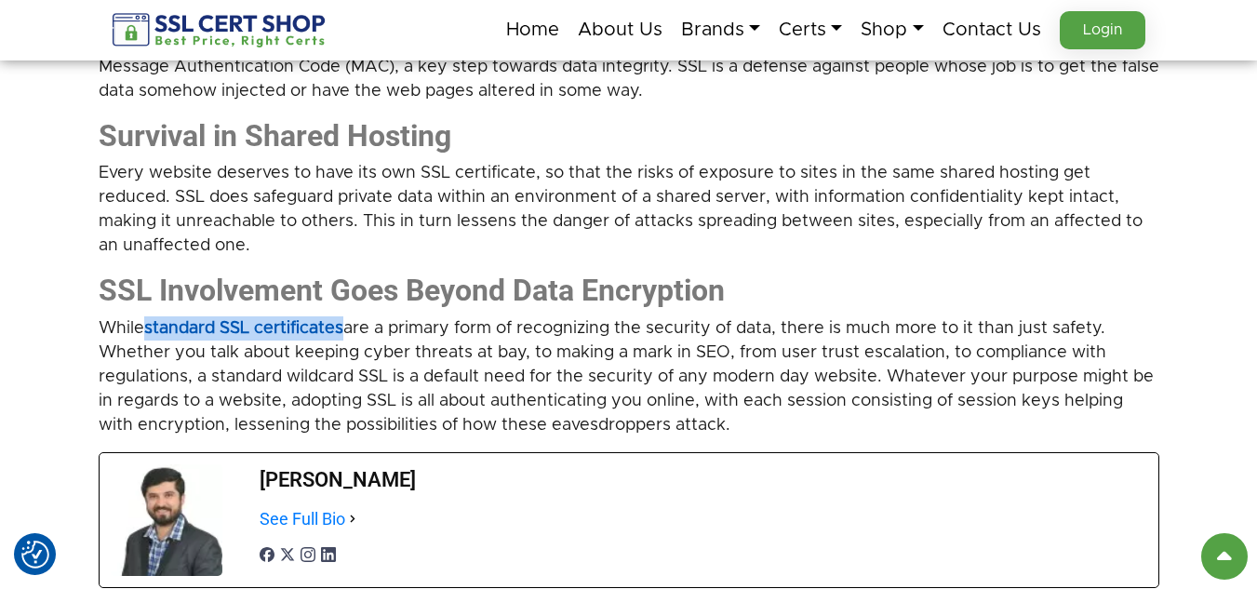
drag, startPoint x: 349, startPoint y: 327, endPoint x: 151, endPoint y: 327, distance: 198.1
click at [151, 327] on p "While standard SSL certificates are a primary form of recognizing the security …" at bounding box center [629, 376] width 1060 height 121
copy strong "standard SSL certificates"
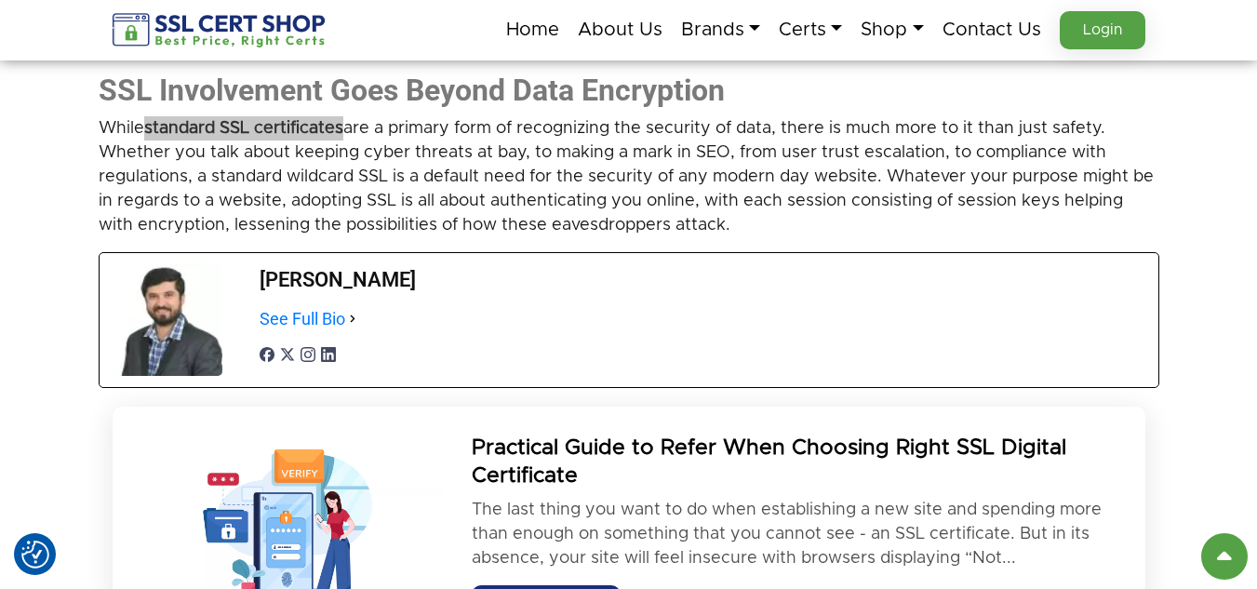
scroll to position [1488, 0]
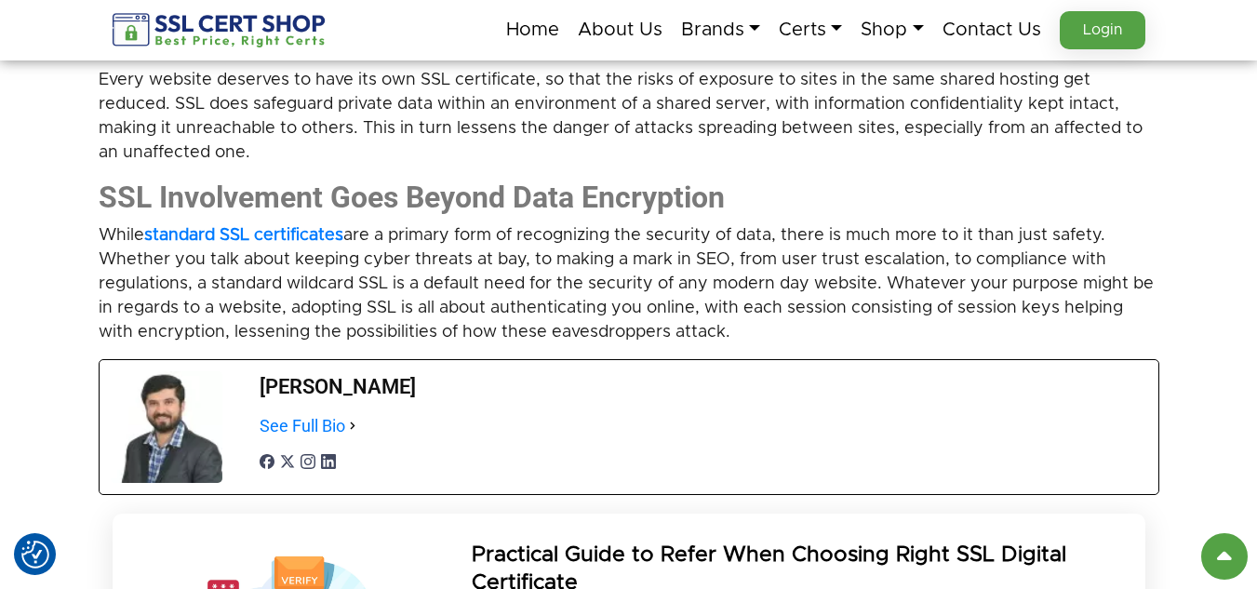
click at [361, 271] on p "While standard SSL certificates are a primary form of recognizing the security …" at bounding box center [629, 283] width 1060 height 121
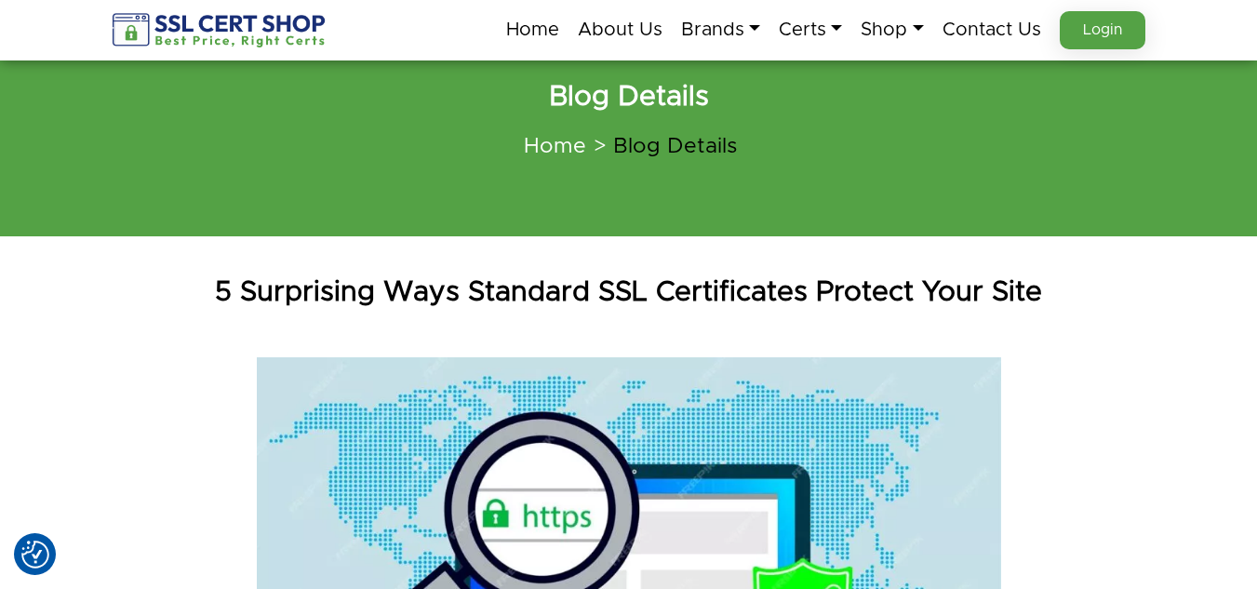
scroll to position [93, 0]
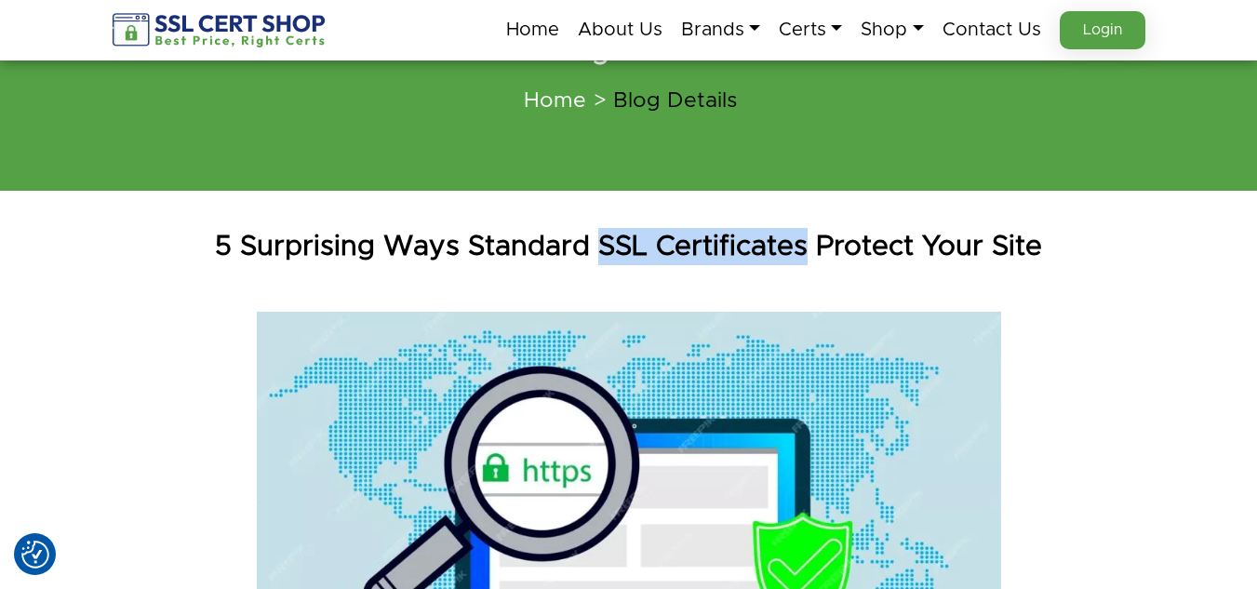
drag, startPoint x: 595, startPoint y: 235, endPoint x: 804, endPoint y: 242, distance: 208.5
click at [804, 242] on h1 "5 Surprising Ways Standard SSL Certificates Protect Your Site" at bounding box center [629, 246] width 1060 height 37
copy h1 "SSL Certificates"
